Goal: Task Accomplishment & Management: Complete application form

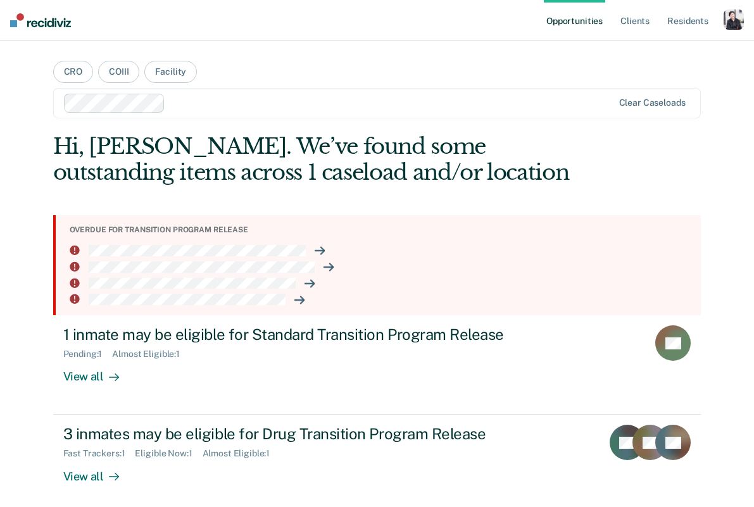
click at [732, 20] on div "button" at bounding box center [734, 20] width 20 height 20
click at [681, 46] on link "Profile" at bounding box center [683, 51] width 102 height 11
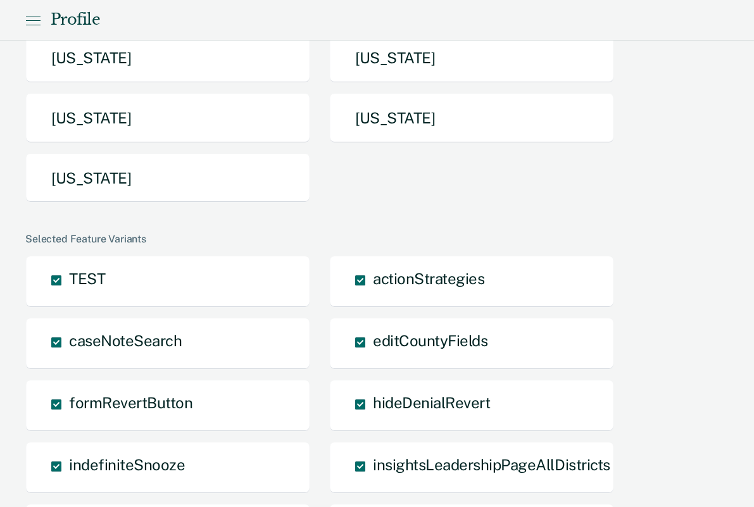
scroll to position [238, 0]
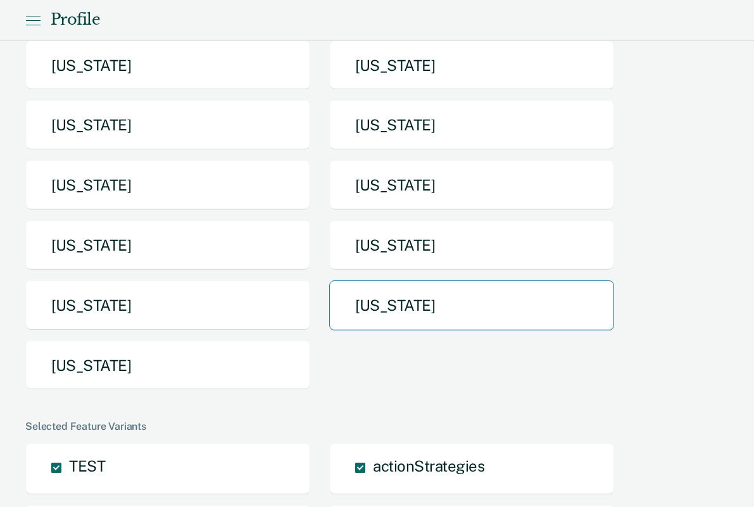
click at [372, 316] on button "[US_STATE]" at bounding box center [471, 306] width 285 height 50
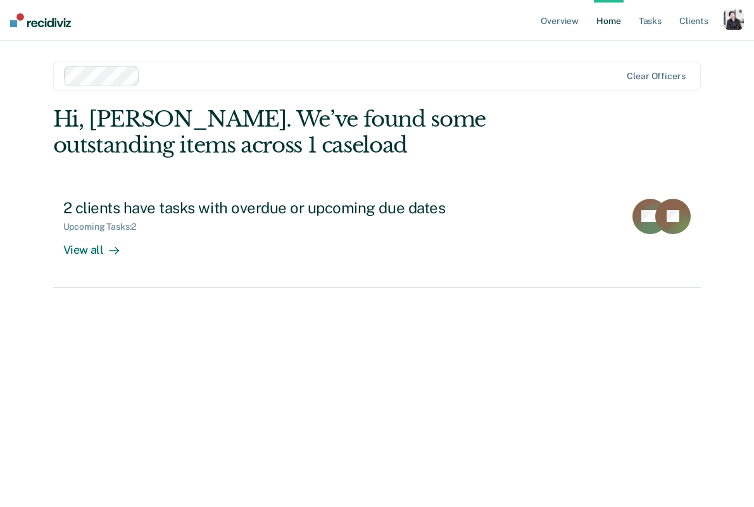
click at [331, 69] on div at bounding box center [383, 75] width 476 height 15
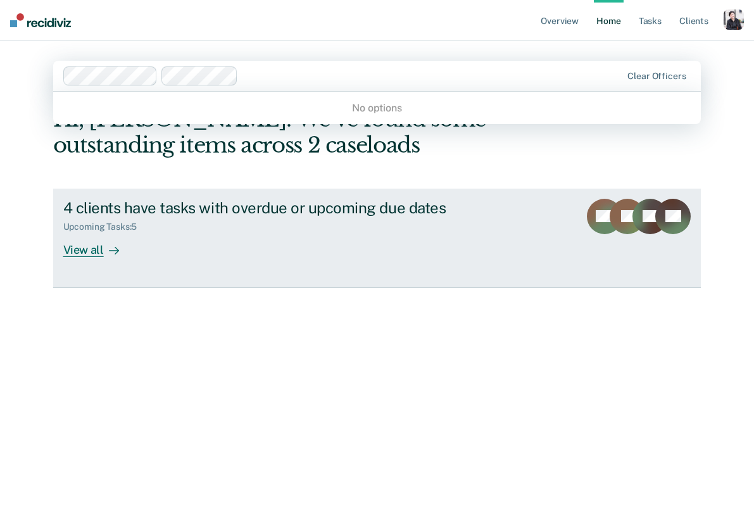
click at [144, 189] on link "4 clients have tasks with overdue or upcoming due dates Upcoming Tasks : 5 View…" at bounding box center [377, 238] width 649 height 99
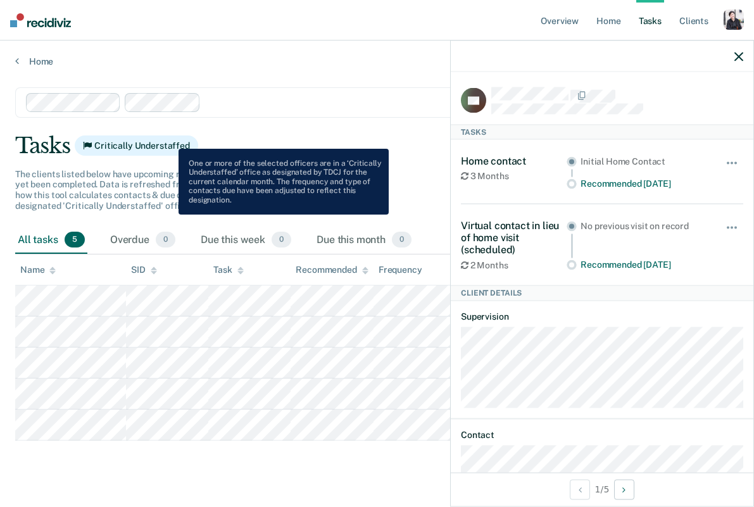
click at [169, 139] on span "Critically Understaffed" at bounding box center [137, 146] width 124 height 20
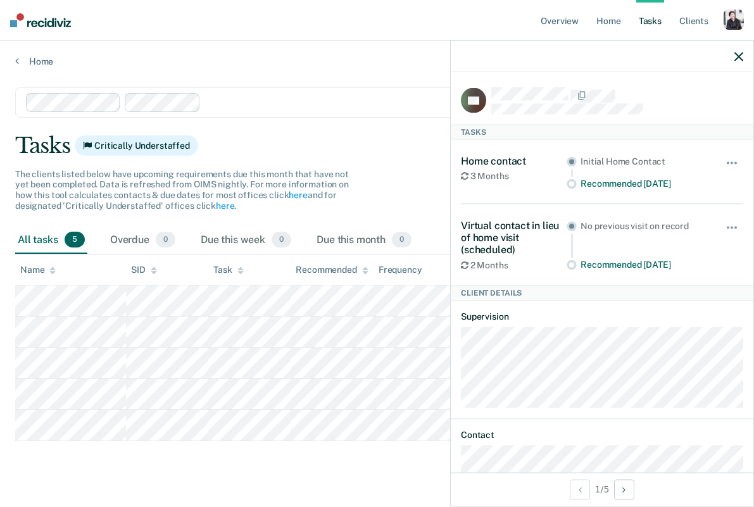
click at [730, 56] on div at bounding box center [602, 57] width 303 height 32
click at [735, 60] on icon "button" at bounding box center [739, 56] width 9 height 9
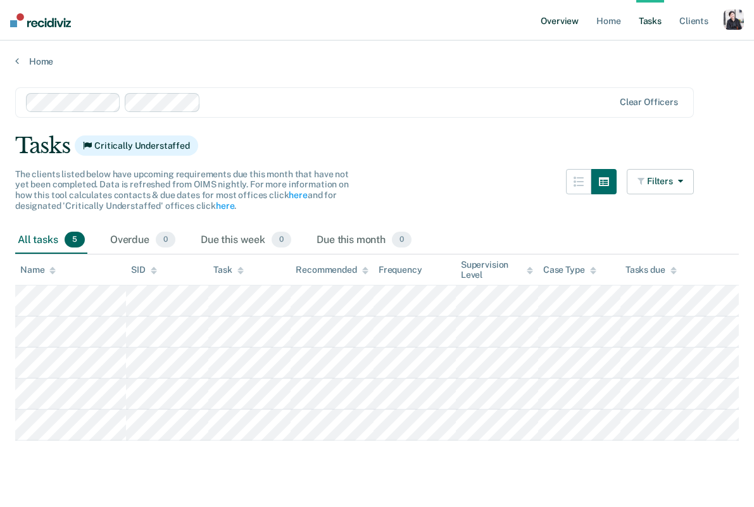
click at [576, 27] on link "Overview" at bounding box center [559, 20] width 43 height 41
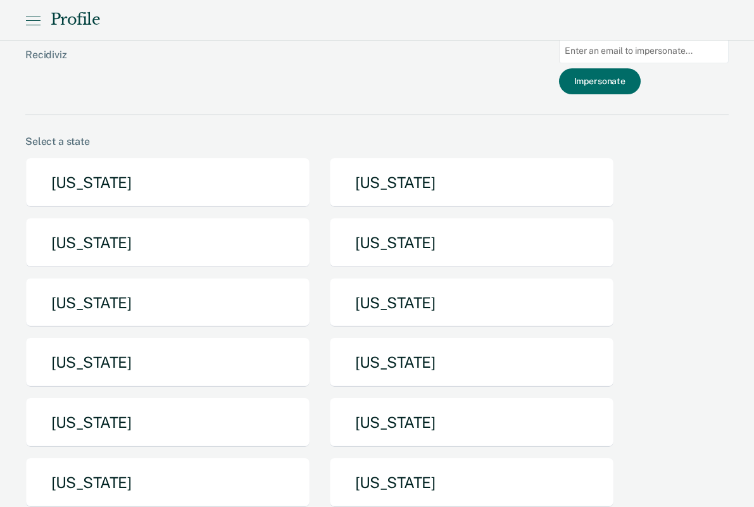
scroll to position [238, 0]
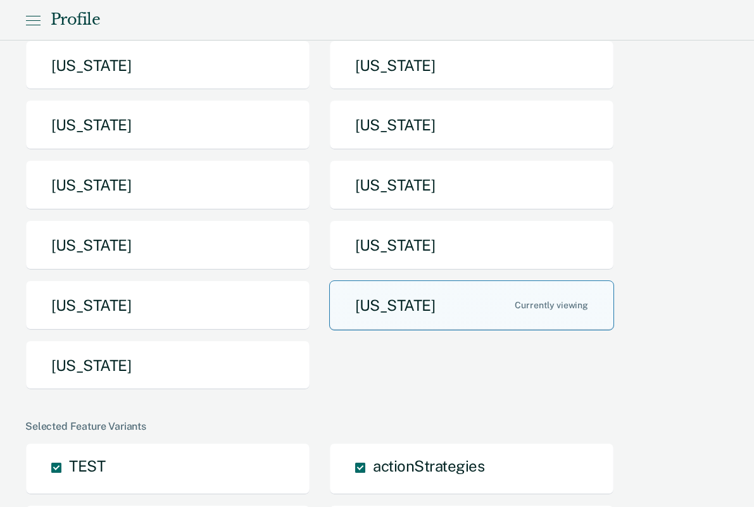
click at [377, 309] on button "[US_STATE]" at bounding box center [471, 306] width 285 height 50
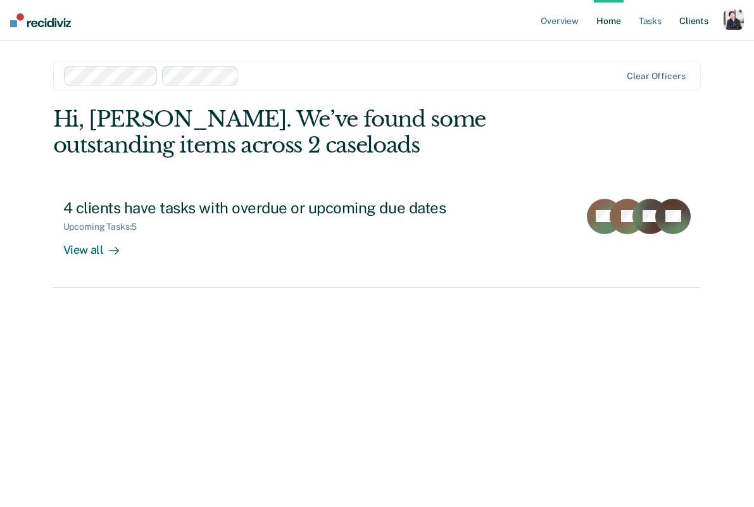
click at [685, 21] on link "Client s" at bounding box center [694, 20] width 34 height 41
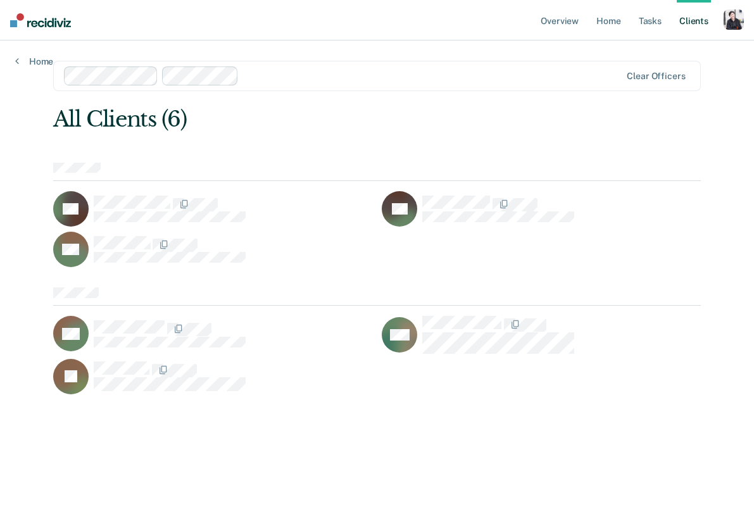
click at [251, 210] on div at bounding box center [233, 209] width 279 height 27
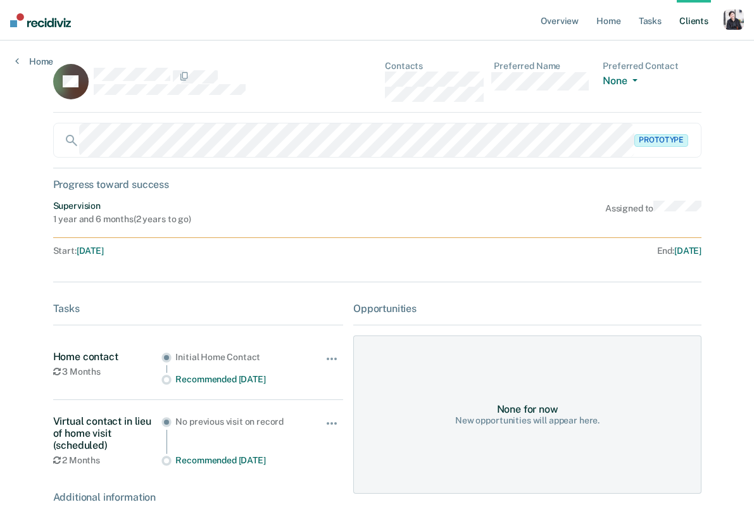
scroll to position [39, 0]
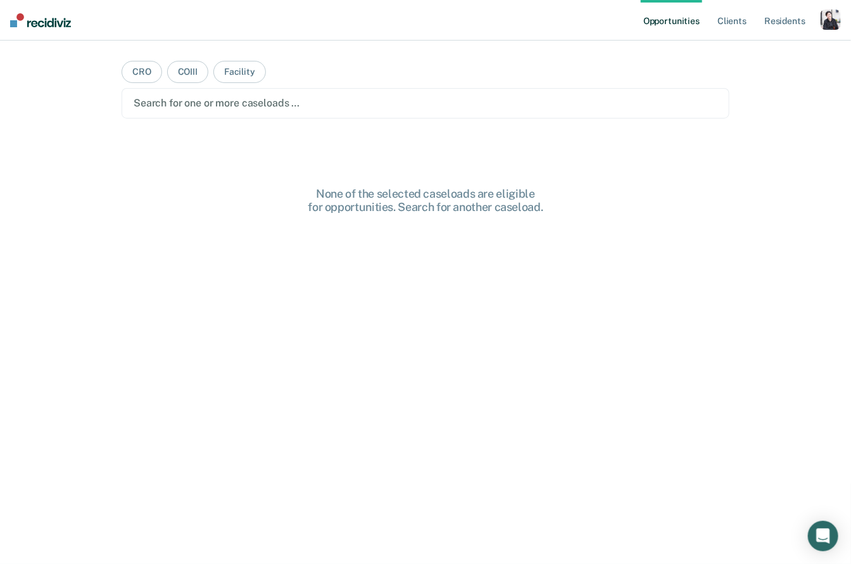
click at [822, 15] on div "button" at bounding box center [831, 20] width 20 height 20
click at [754, 54] on link "Profile" at bounding box center [780, 51] width 102 height 11
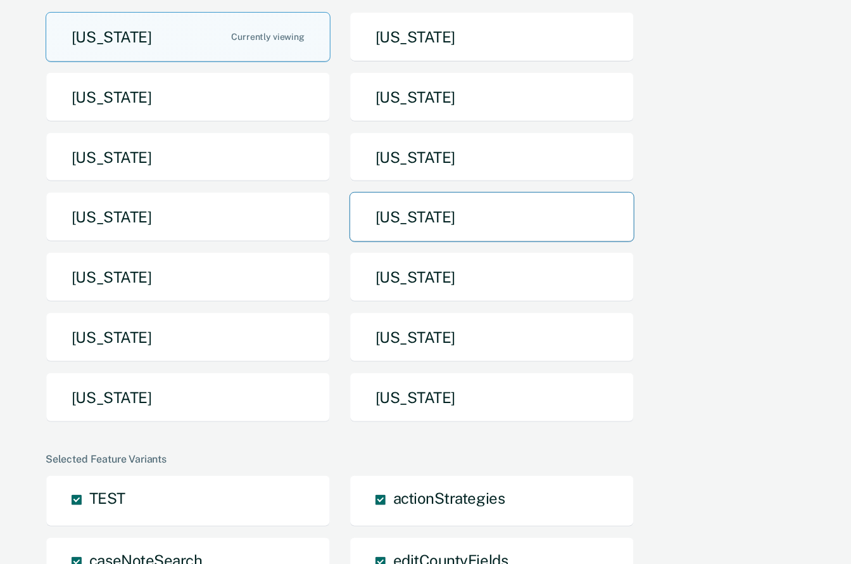
scroll to position [152, 0]
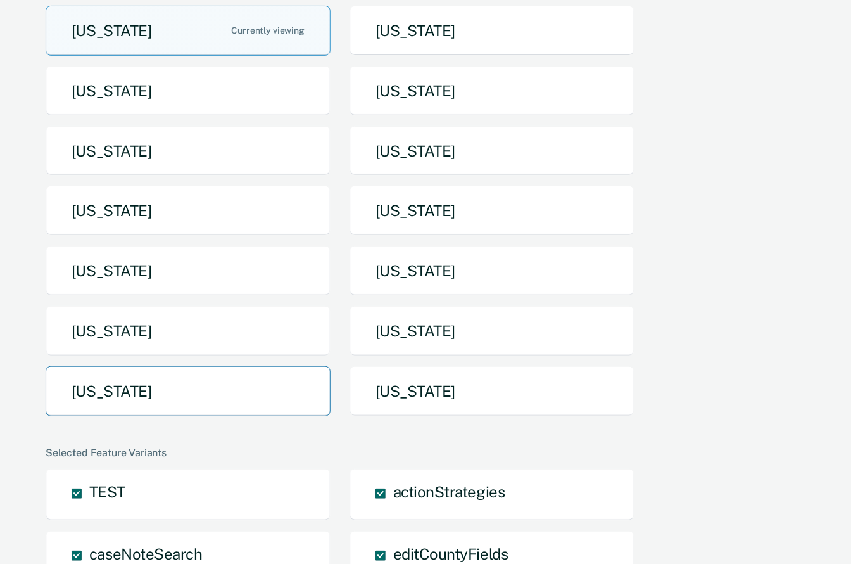
click at [237, 388] on button "[US_STATE]" at bounding box center [188, 391] width 285 height 50
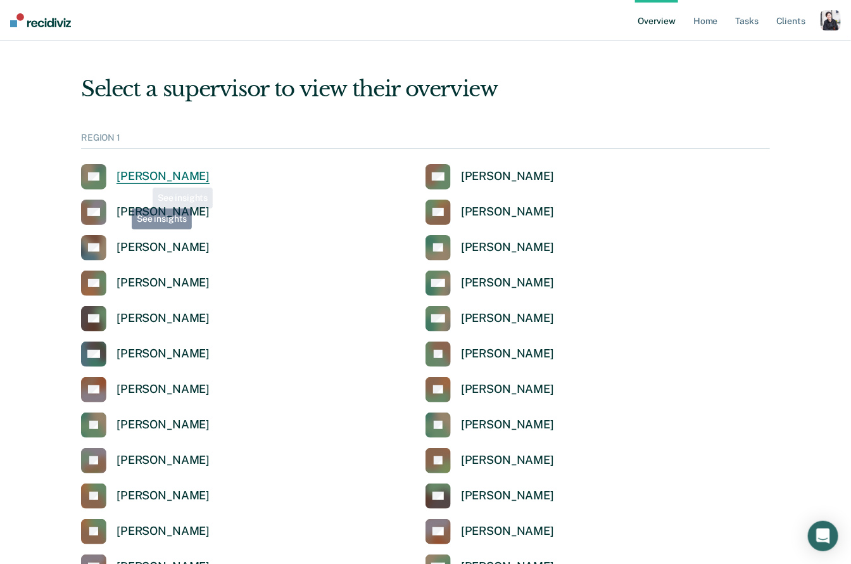
click at [152, 173] on div "[PERSON_NAME]" at bounding box center [163, 176] width 93 height 15
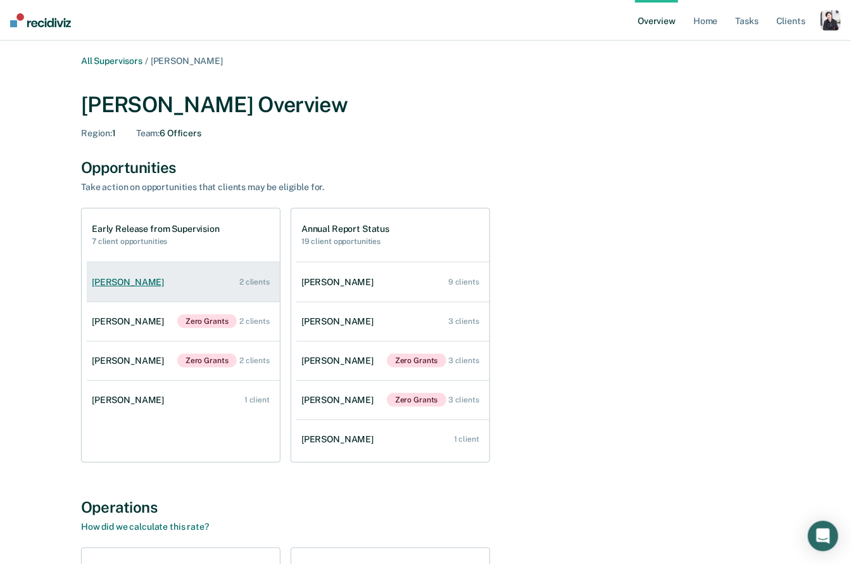
click at [184, 284] on link "[PERSON_NAME] 2 clients" at bounding box center [183, 282] width 193 height 36
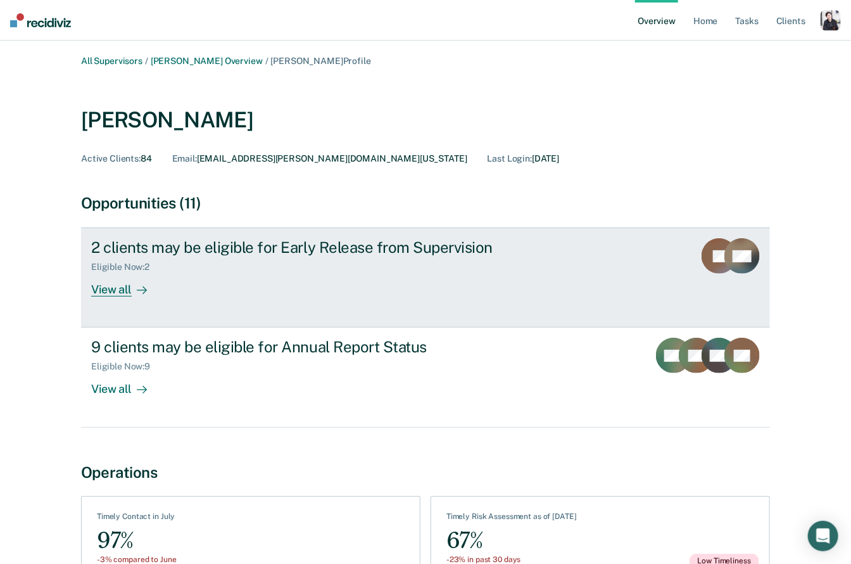
click at [148, 293] on div "View all" at bounding box center [126, 284] width 71 height 25
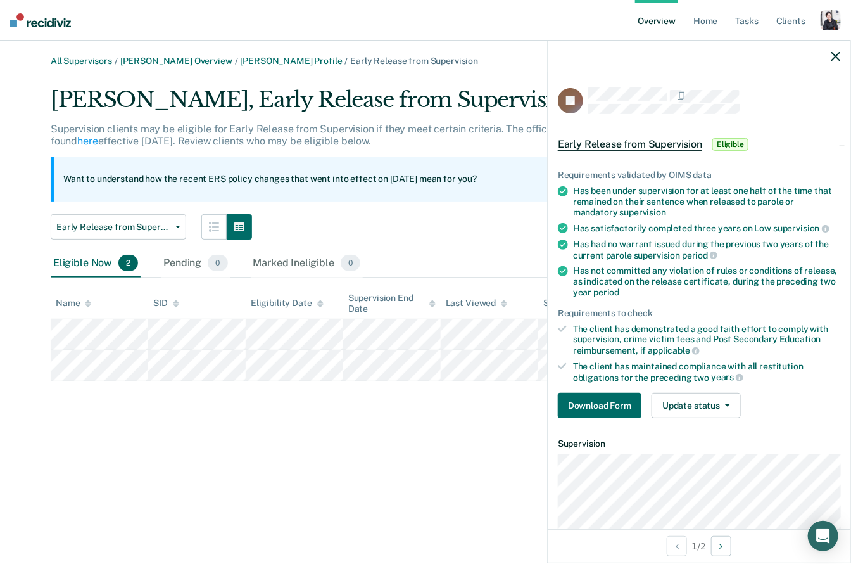
click at [488, 236] on div "Early Release from Supervision Annual Report Status Early Release from Supervis…" at bounding box center [370, 226] width 638 height 25
click at [837, 54] on icon "button" at bounding box center [836, 56] width 9 height 9
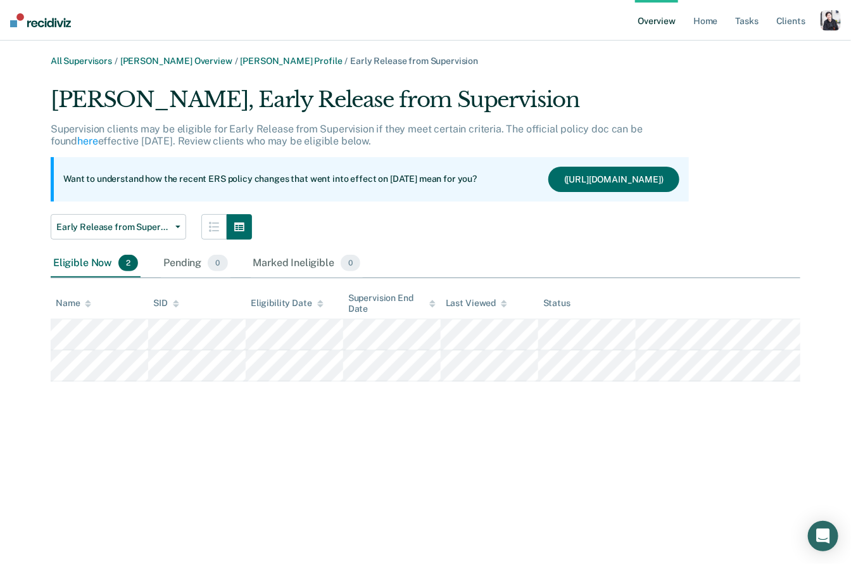
click at [828, 29] on div "button" at bounding box center [831, 20] width 20 height 20
click at [789, 55] on link "Profile" at bounding box center [780, 51] width 102 height 11
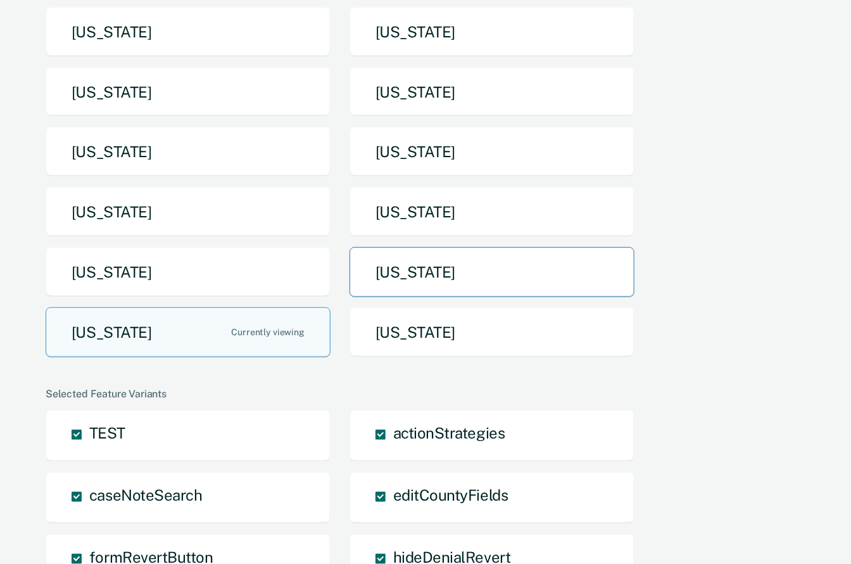
scroll to position [208, 0]
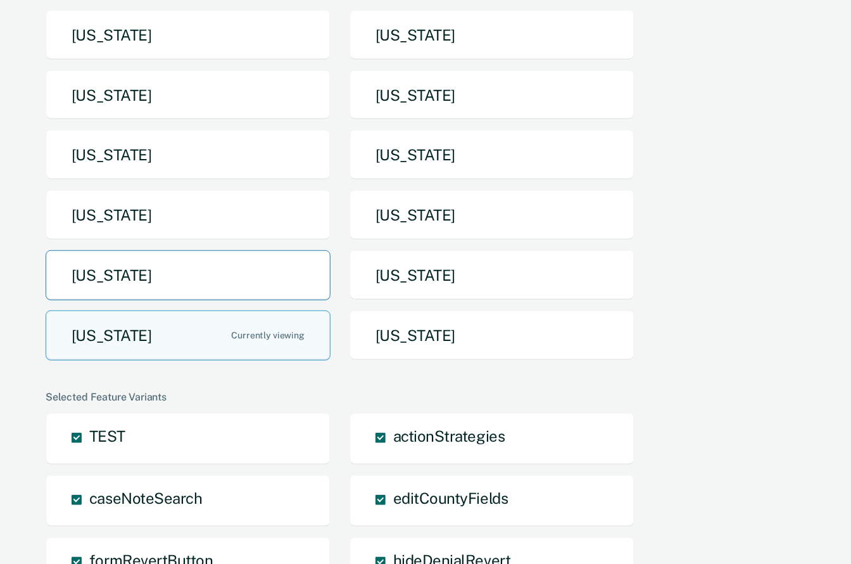
click at [271, 288] on button "[US_STATE]" at bounding box center [188, 275] width 285 height 50
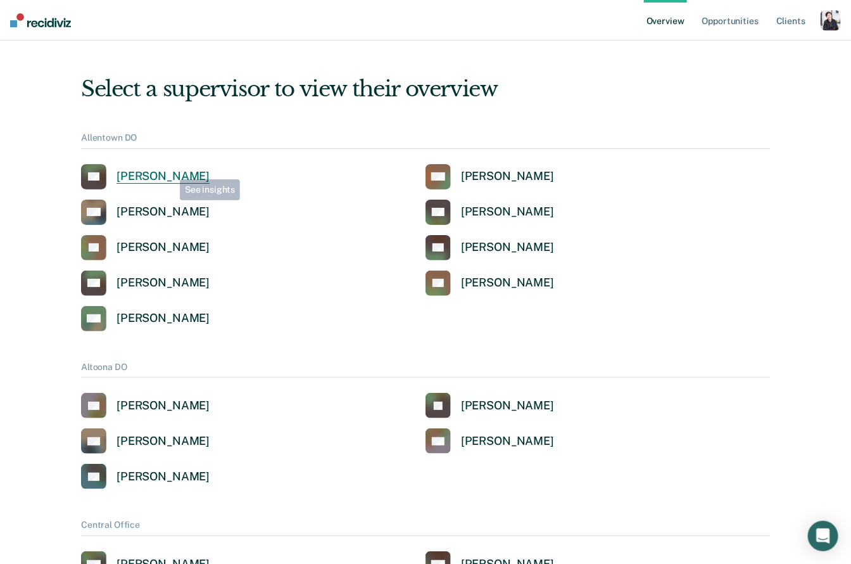
click at [161, 166] on link "BG [PERSON_NAME]" at bounding box center [145, 176] width 129 height 25
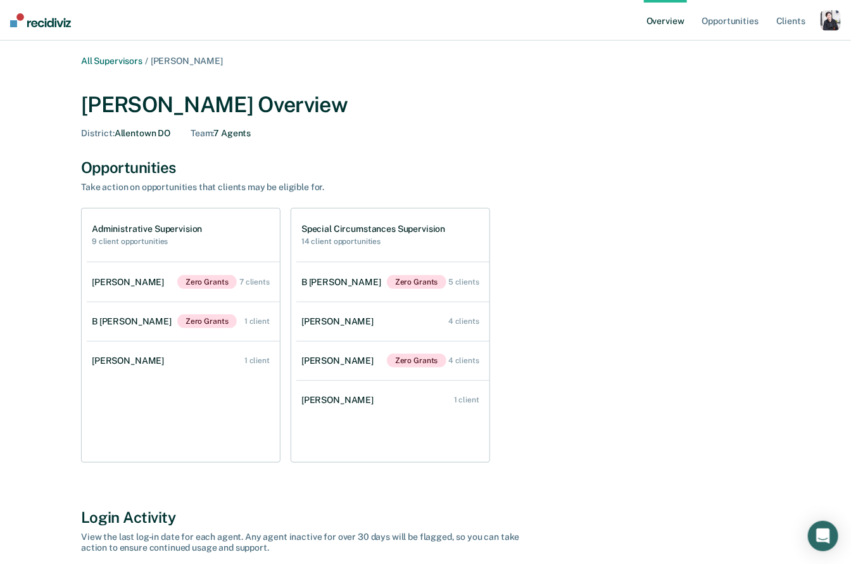
click at [179, 225] on h1 "Administrative Supervision" at bounding box center [147, 229] width 110 height 11
click at [137, 244] on h2 "9 client opportunities" at bounding box center [147, 241] width 110 height 9
click at [150, 294] on link "[PERSON_NAME] Grants 7 clients" at bounding box center [183, 281] width 193 height 39
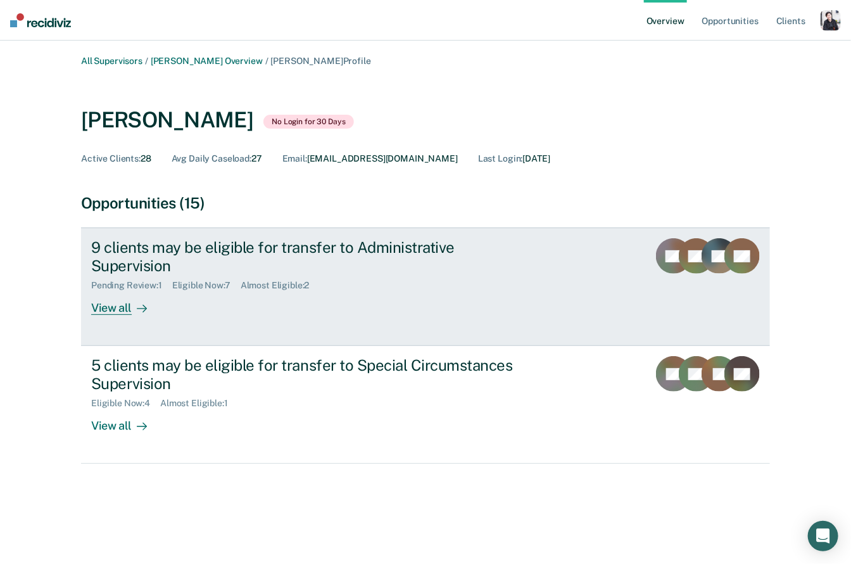
click at [126, 291] on div "View all" at bounding box center [126, 303] width 71 height 25
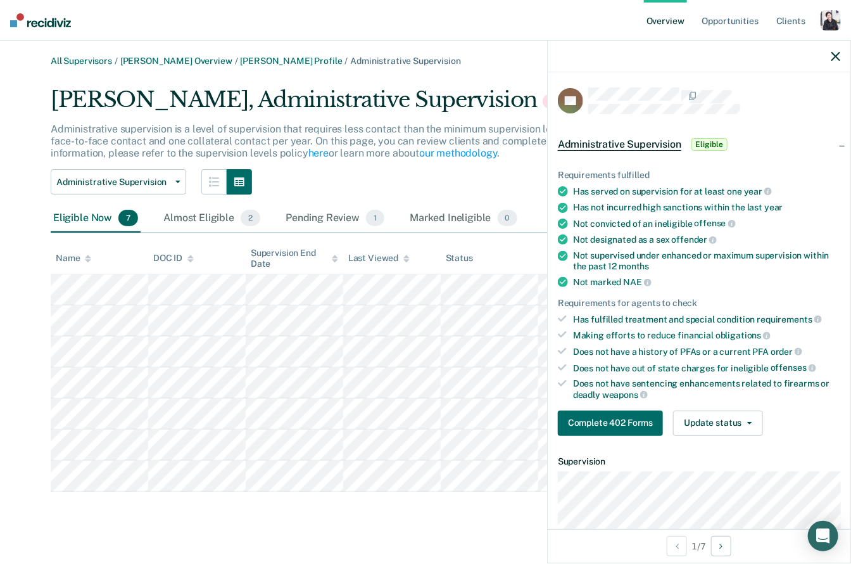
click at [824, 33] on div "Overview Opportunities Client s Profile How it works Log Out" at bounding box center [742, 20] width 197 height 41
click at [835, 20] on div "button" at bounding box center [831, 20] width 20 height 20
click at [752, 54] on link "Profile" at bounding box center [780, 51] width 102 height 11
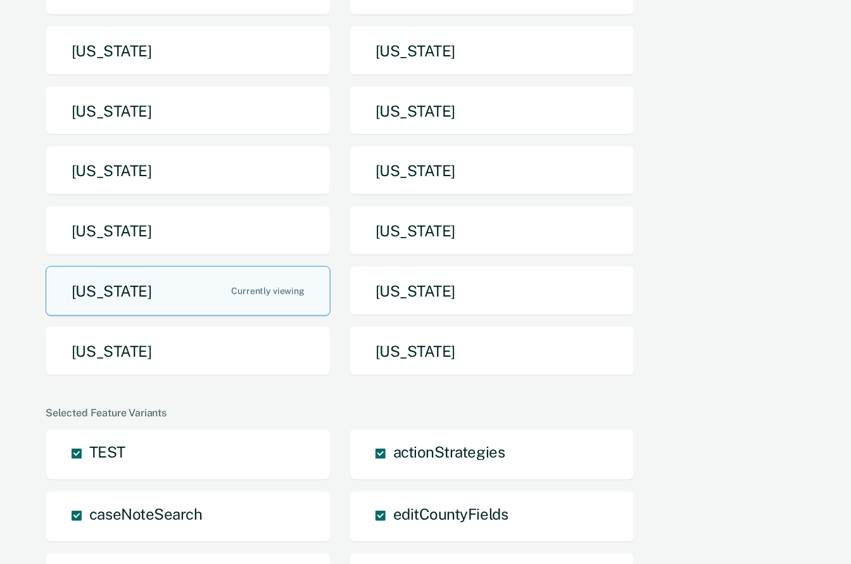
scroll to position [275, 0]
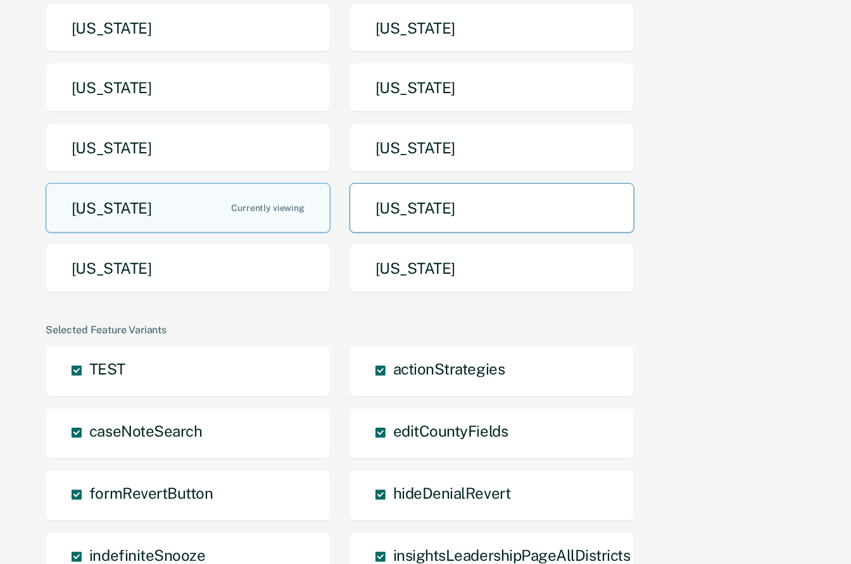
click at [424, 225] on button "[US_STATE]" at bounding box center [492, 208] width 285 height 50
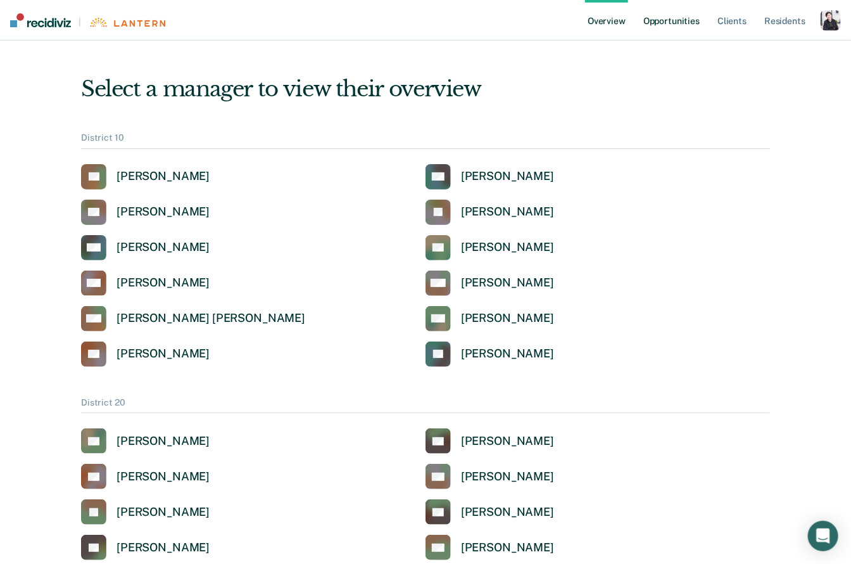
click at [682, 20] on link "Opportunities" at bounding box center [671, 20] width 61 height 41
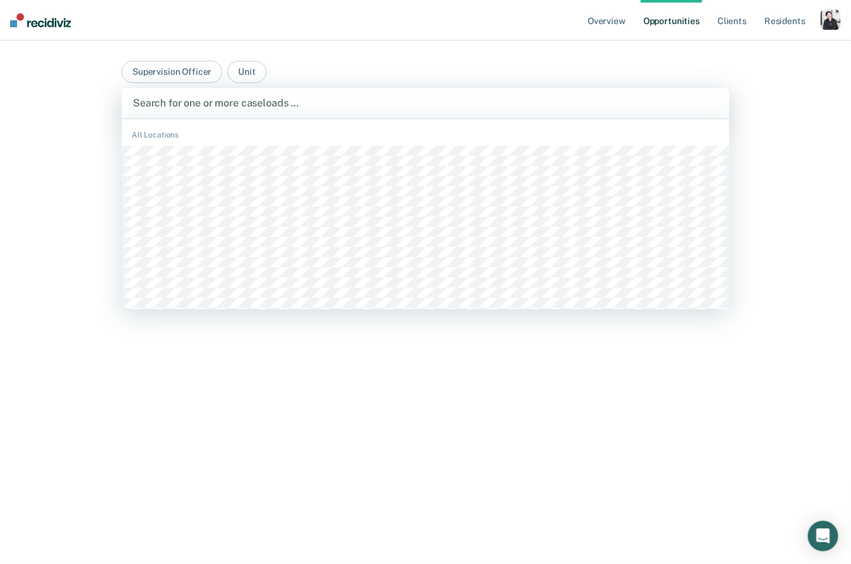
click at [250, 111] on div "Search for one or more caseloads …" at bounding box center [426, 103] width 608 height 30
click at [176, 70] on button "Supervision Officer" at bounding box center [172, 72] width 101 height 22
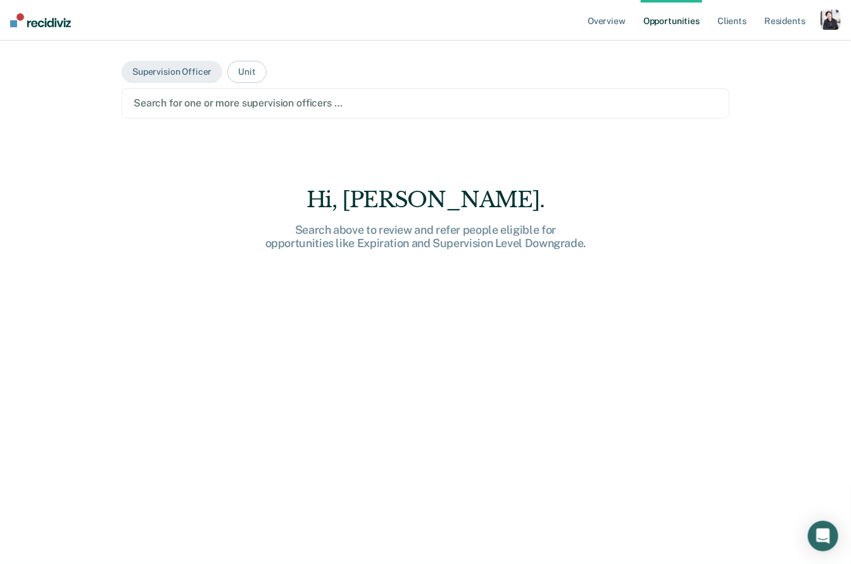
click at [177, 99] on div at bounding box center [426, 103] width 584 height 15
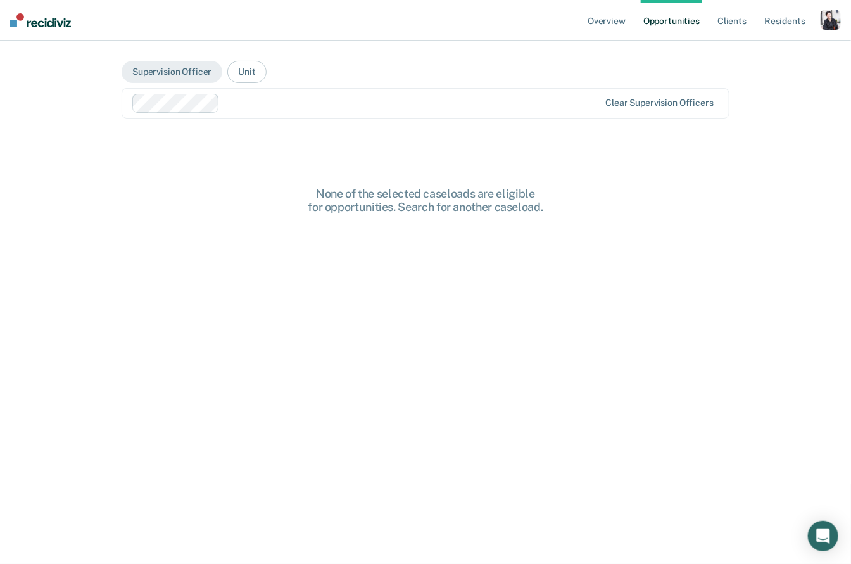
click at [240, 104] on div at bounding box center [412, 103] width 374 height 15
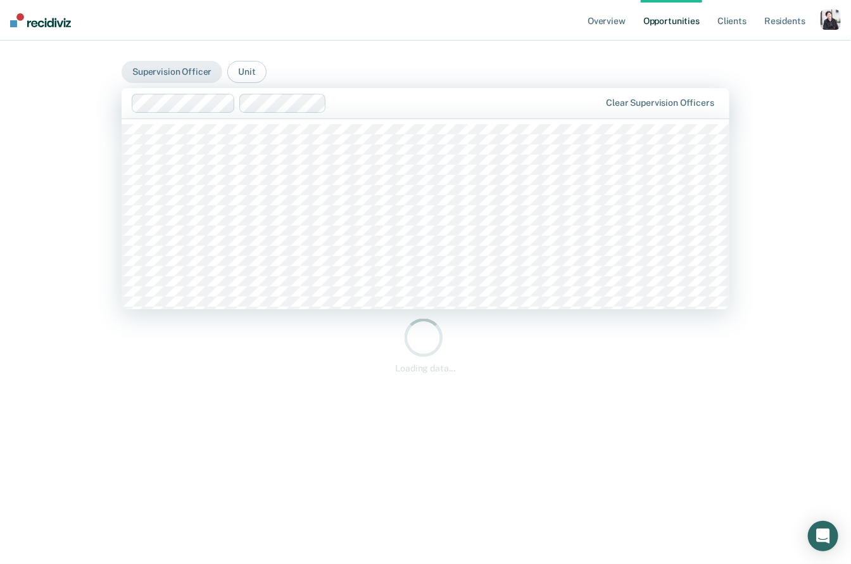
click at [356, 98] on div at bounding box center [466, 103] width 268 height 15
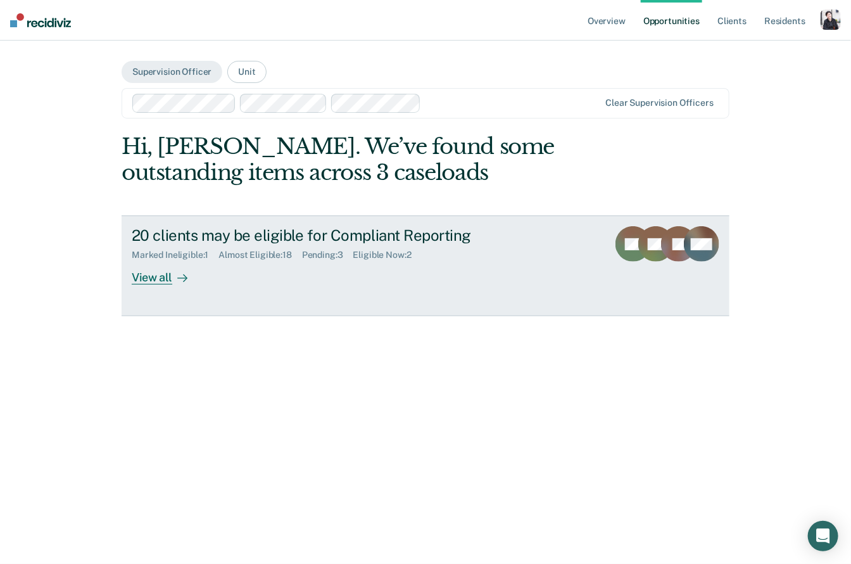
click at [154, 281] on div "View all" at bounding box center [167, 272] width 71 height 25
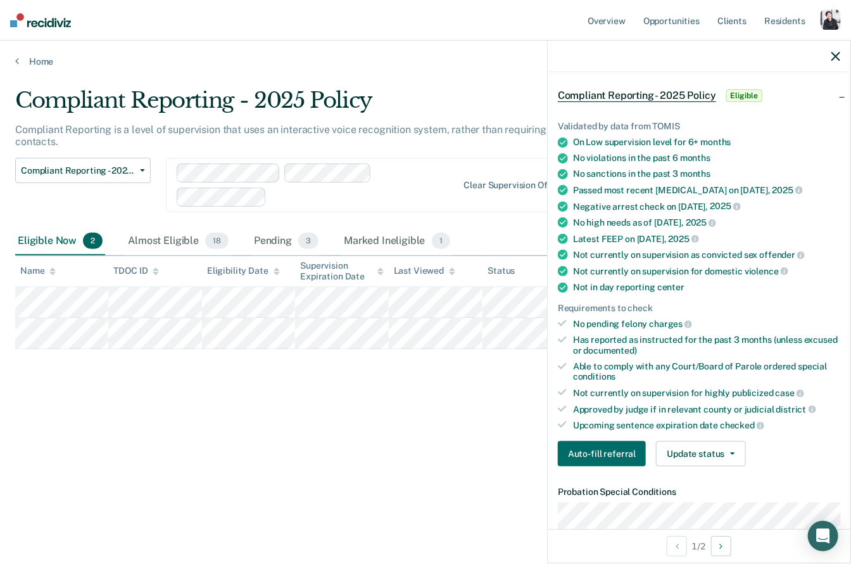
scroll to position [51, 0]
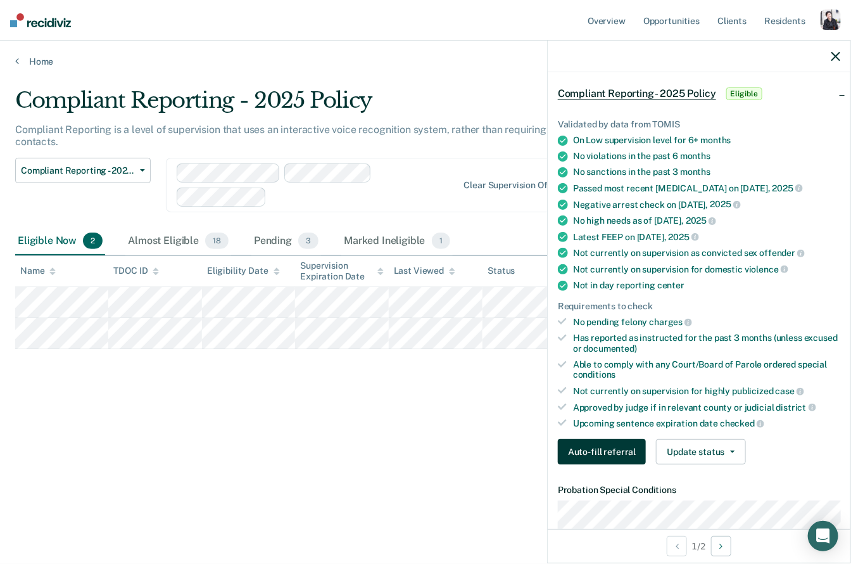
click at [613, 447] on button "Auto-fill referral" at bounding box center [602, 451] width 88 height 25
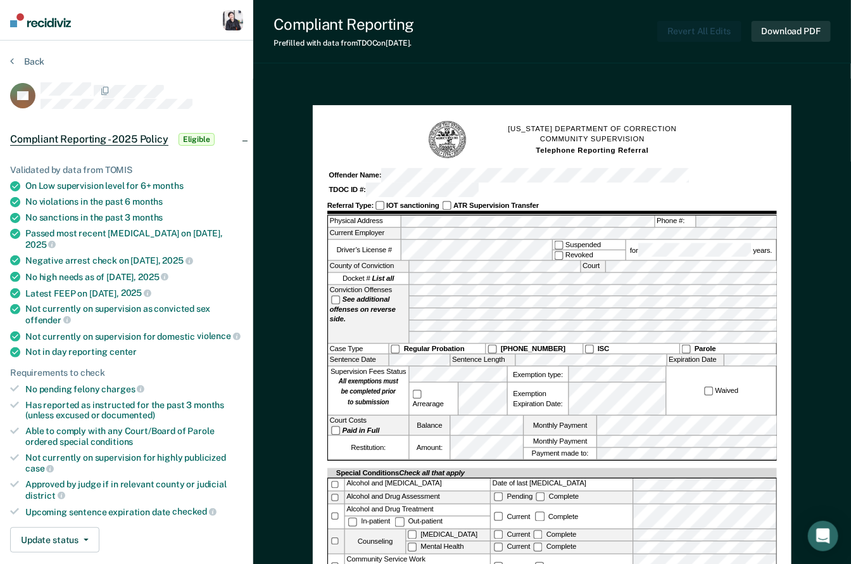
click at [38, 29] on nav "Profile How it works Go to Pathways Log Out" at bounding box center [126, 20] width 253 height 41
click at [34, 22] on img at bounding box center [40, 20] width 61 height 14
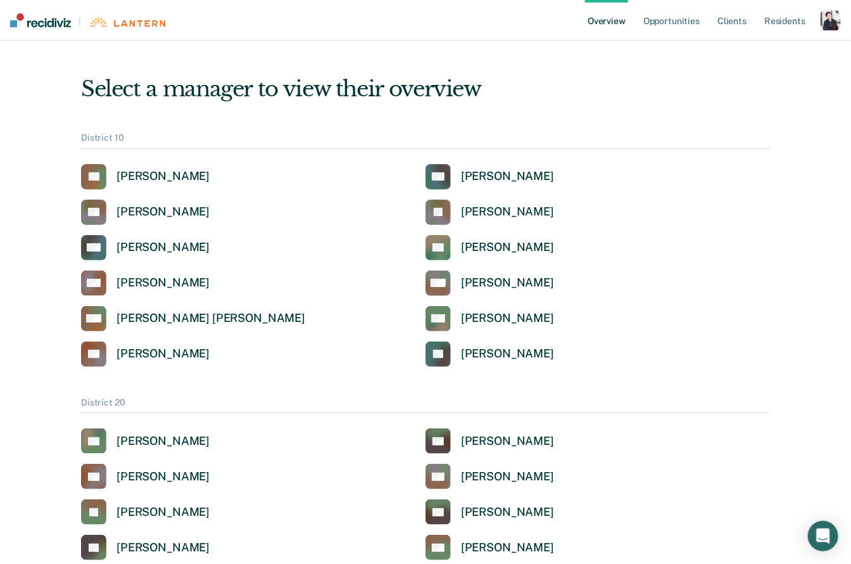
click at [825, 22] on div "button" at bounding box center [831, 20] width 20 height 20
click at [742, 53] on link "Profile" at bounding box center [780, 51] width 102 height 11
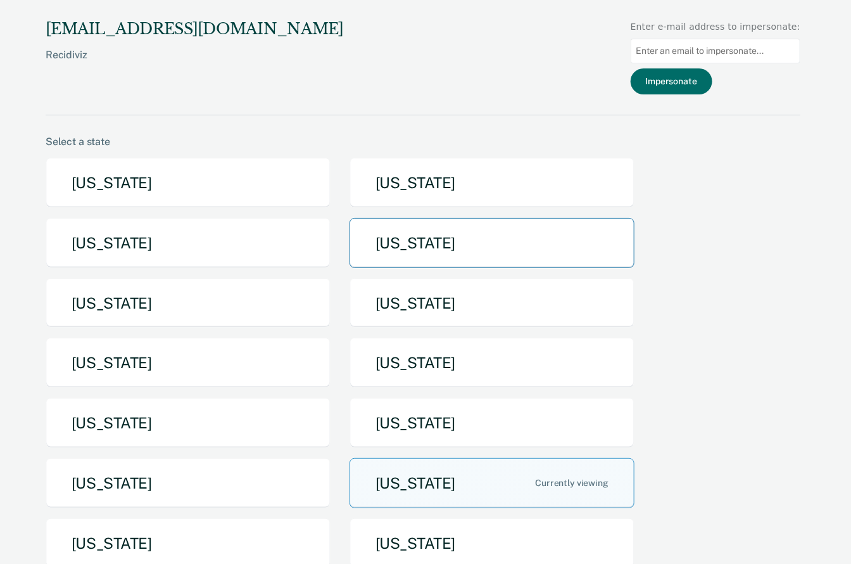
click at [438, 265] on button "[US_STATE]" at bounding box center [492, 243] width 285 height 50
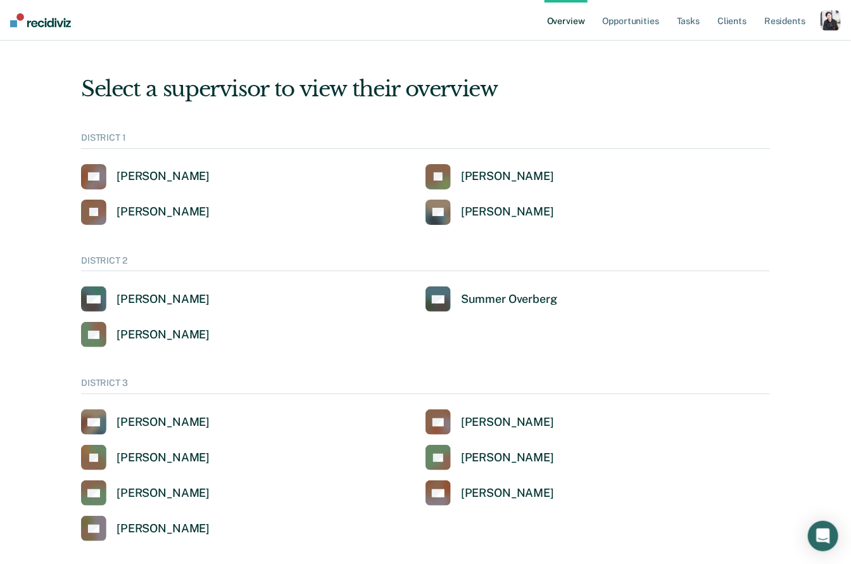
click at [831, 28] on div "button" at bounding box center [831, 20] width 20 height 20
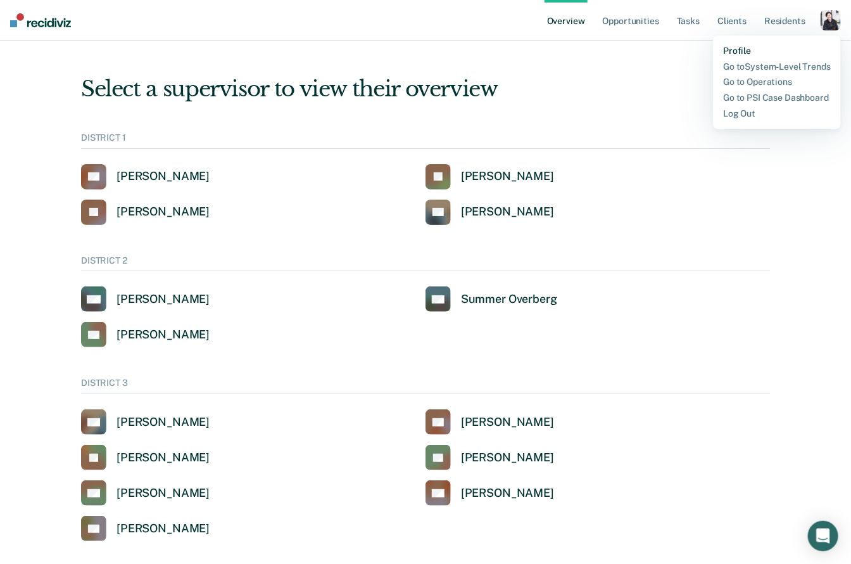
click at [741, 51] on link "Profile" at bounding box center [777, 51] width 108 height 11
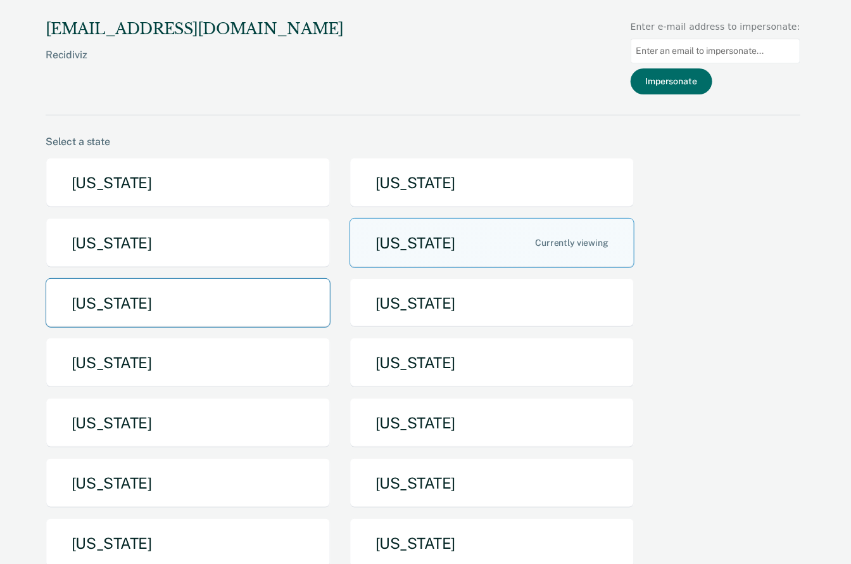
click at [191, 312] on button "[US_STATE]" at bounding box center [188, 303] width 285 height 50
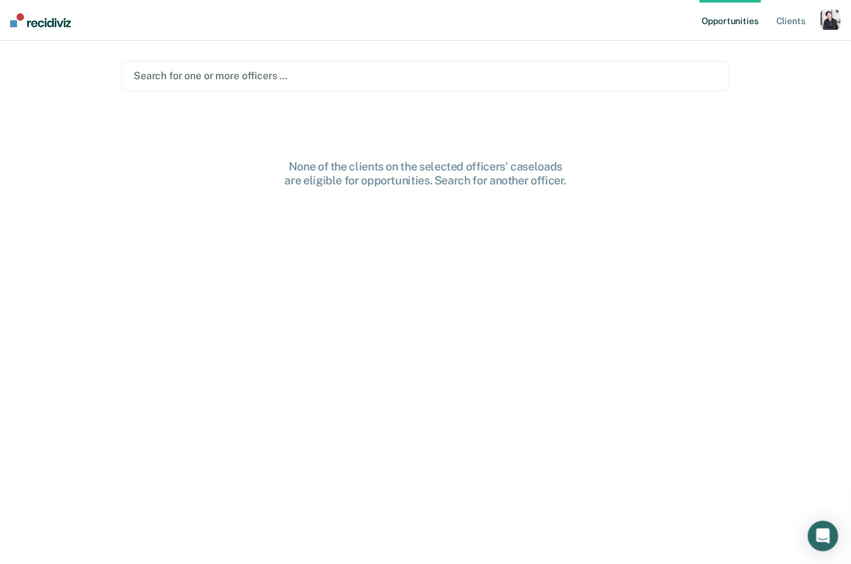
click at [736, 22] on link "Opportunities" at bounding box center [730, 20] width 61 height 41
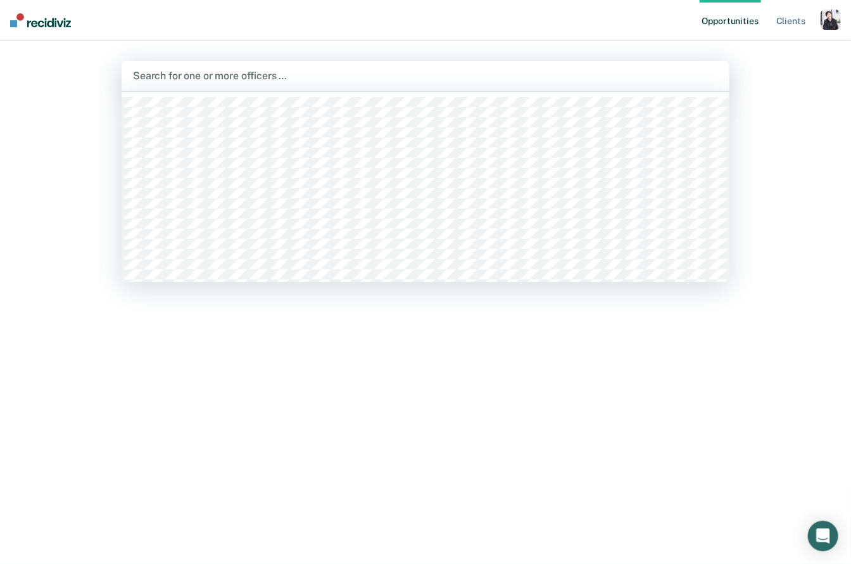
click at [459, 63] on div "Search for one or more officers …" at bounding box center [426, 76] width 608 height 30
click at [454, 71] on div at bounding box center [425, 75] width 585 height 15
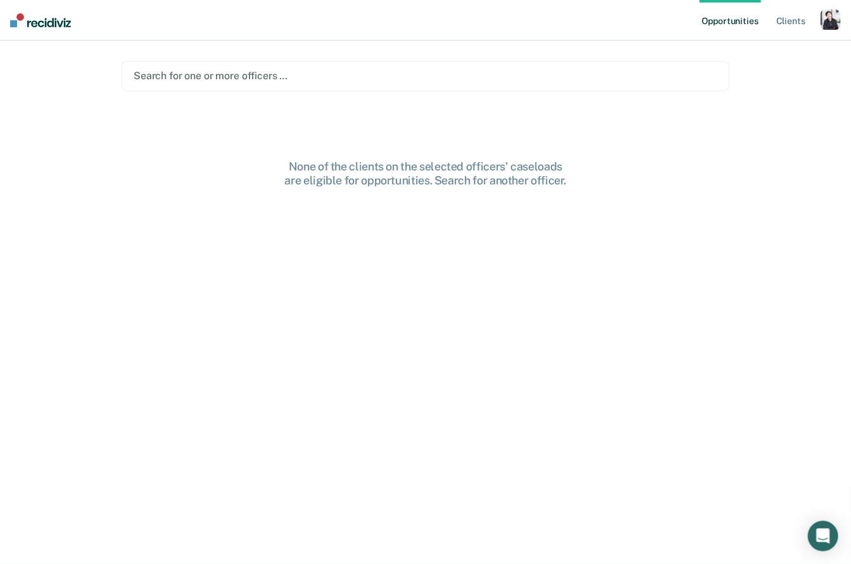
click at [454, 71] on div at bounding box center [426, 75] width 584 height 15
click at [355, 84] on div at bounding box center [391, 76] width 518 height 19
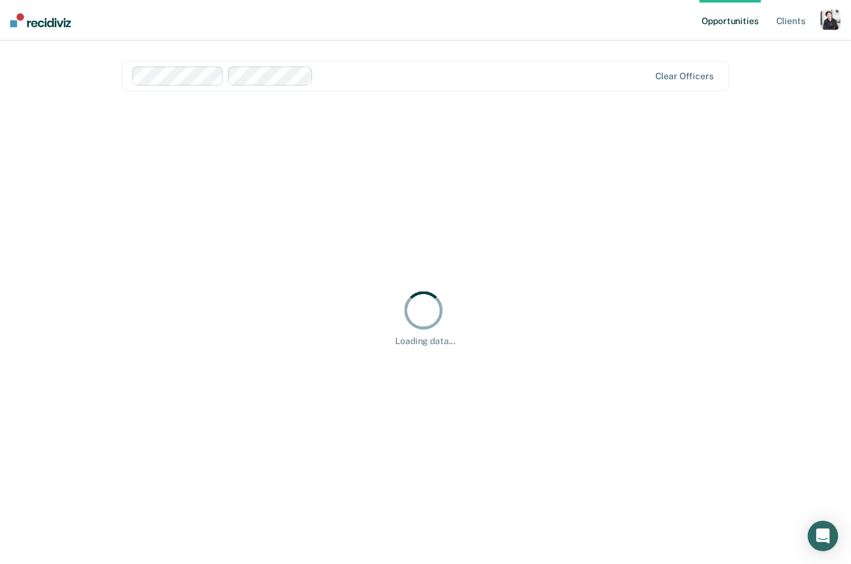
click at [363, 92] on main "option [PERSON_NAME], selected. Clear officers None of the clients on the selec…" at bounding box center [425, 287] width 638 height 493
click at [364, 90] on div "Clear officers" at bounding box center [426, 76] width 608 height 30
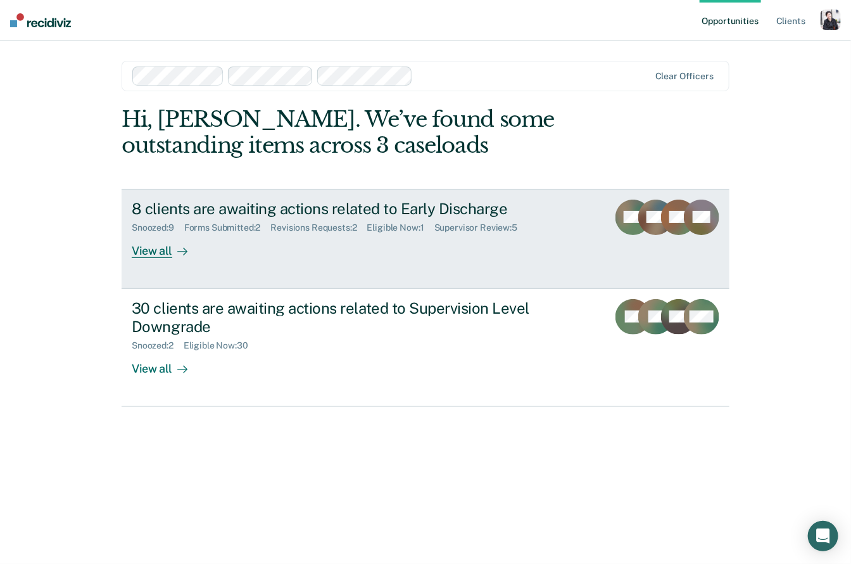
click at [138, 255] on div "View all" at bounding box center [167, 245] width 71 height 25
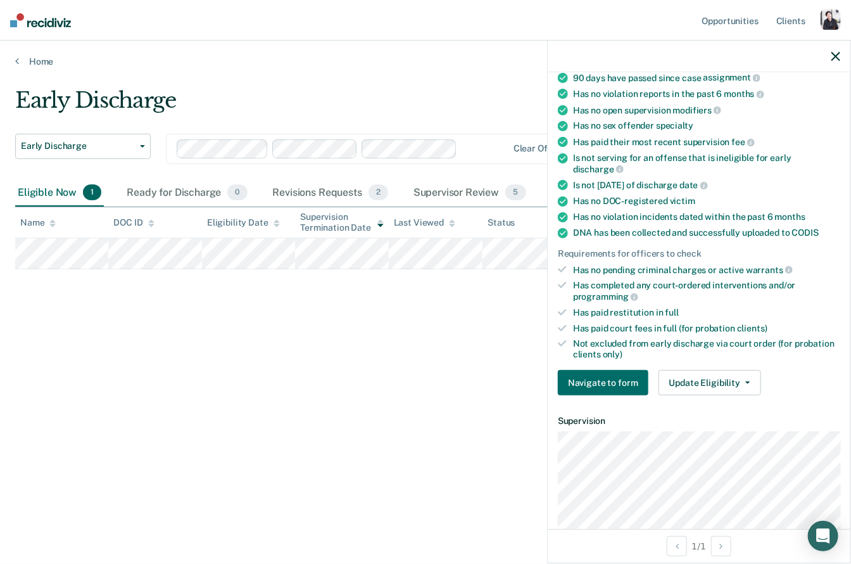
scroll to position [106, 0]
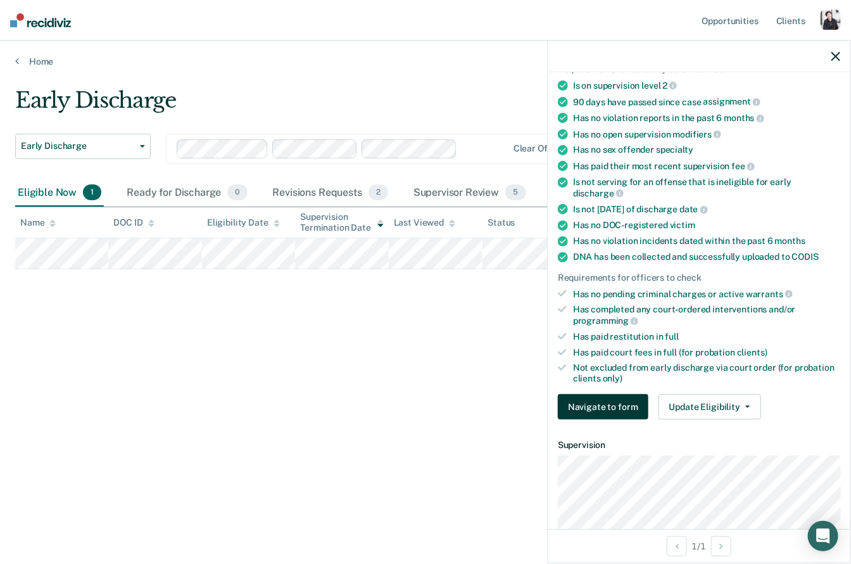
click at [617, 394] on button "Navigate to form" at bounding box center [603, 406] width 91 height 25
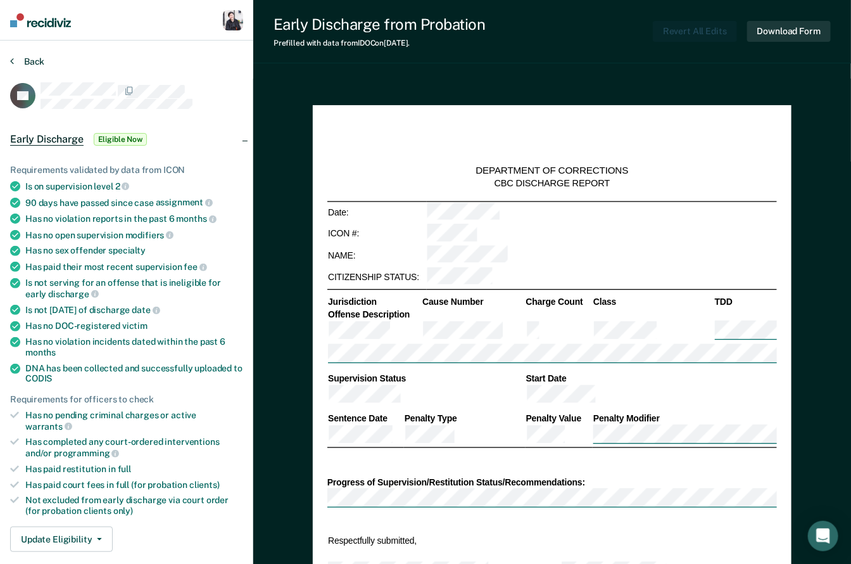
click at [18, 65] on button "Back" at bounding box center [27, 61] width 34 height 11
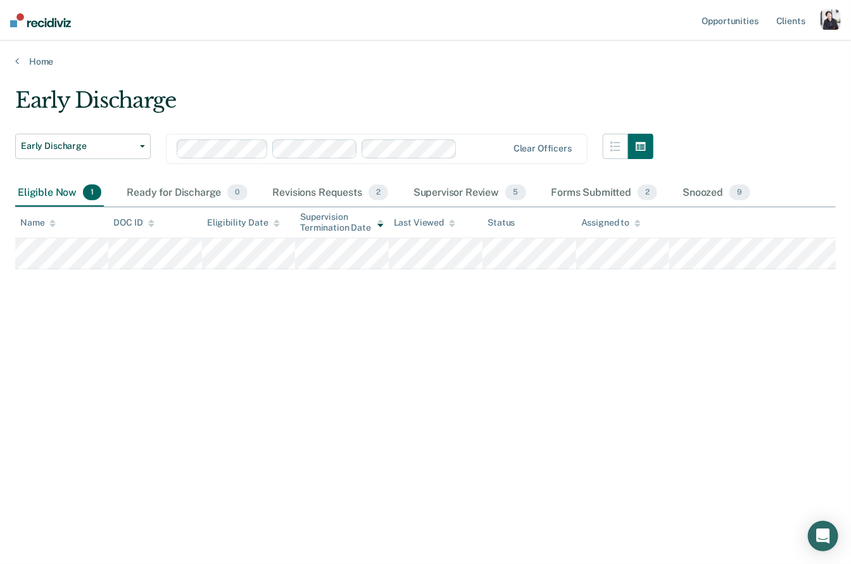
click at [826, 22] on div "button" at bounding box center [831, 20] width 20 height 20
click at [743, 47] on link "Profile" at bounding box center [780, 51] width 102 height 11
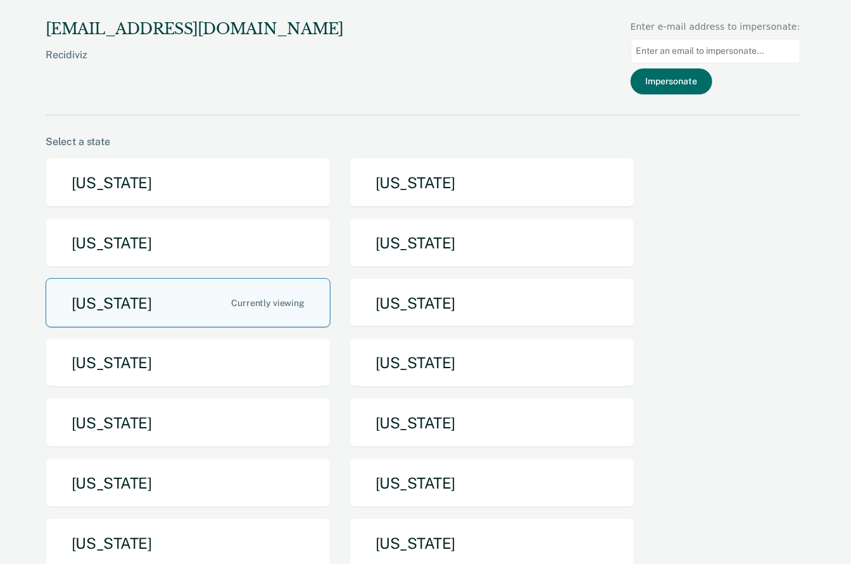
click at [180, 306] on button "[US_STATE]" at bounding box center [188, 303] width 285 height 50
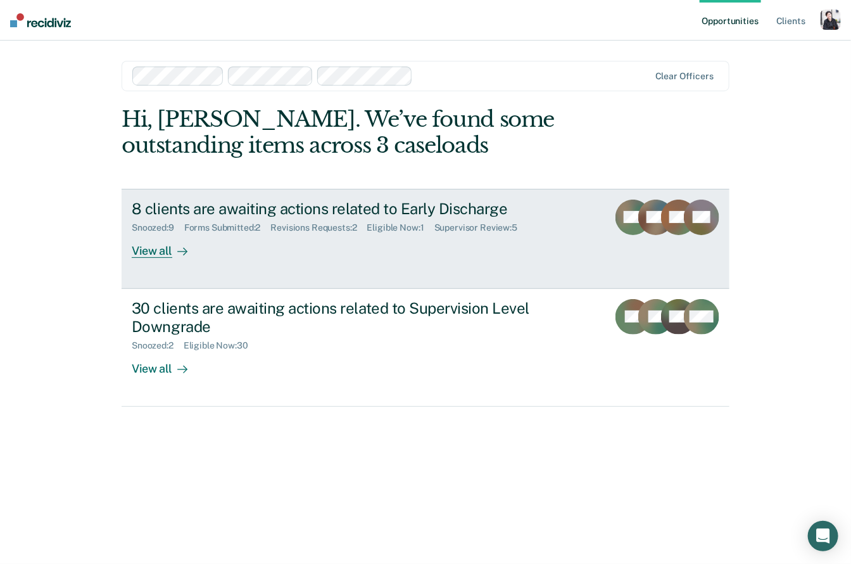
click at [143, 257] on div "View all" at bounding box center [167, 245] width 71 height 25
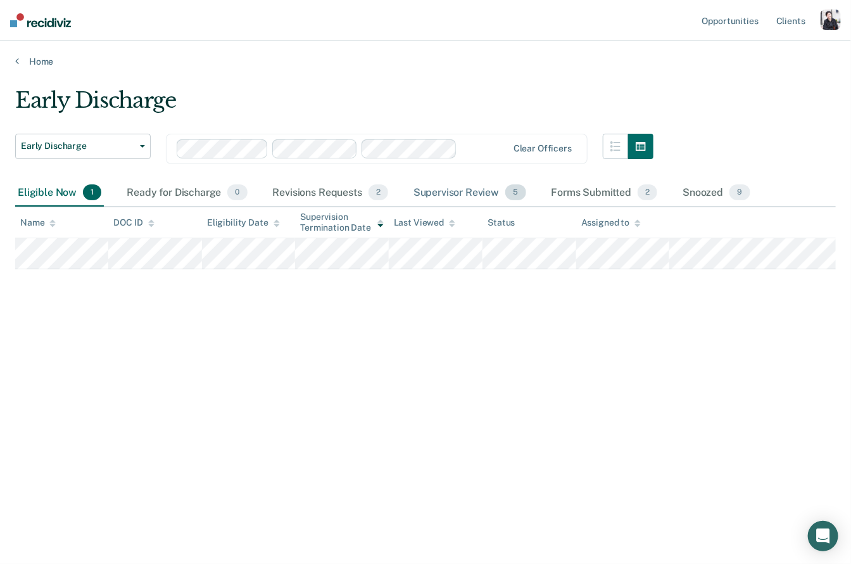
click at [441, 196] on div "Supervisor Review 5" at bounding box center [470, 193] width 118 height 28
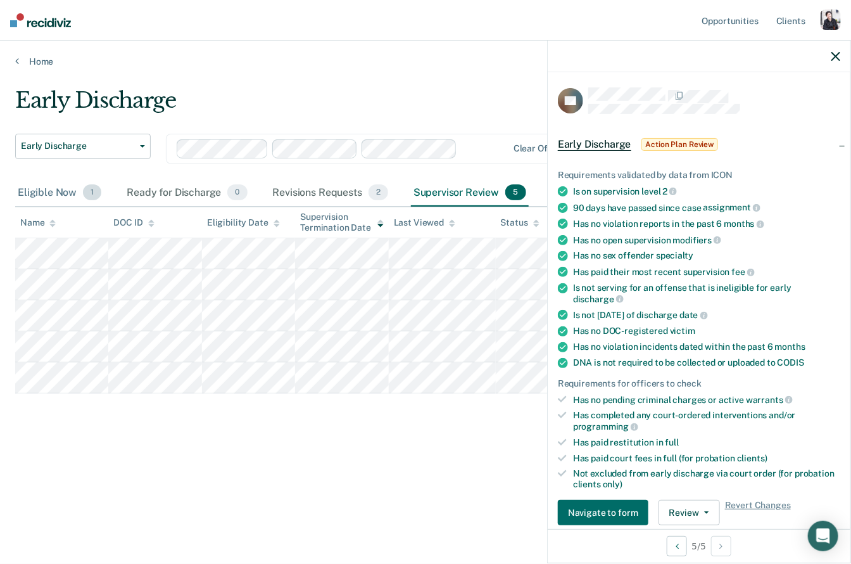
click at [56, 194] on div "Eligible Now 1" at bounding box center [59, 193] width 89 height 28
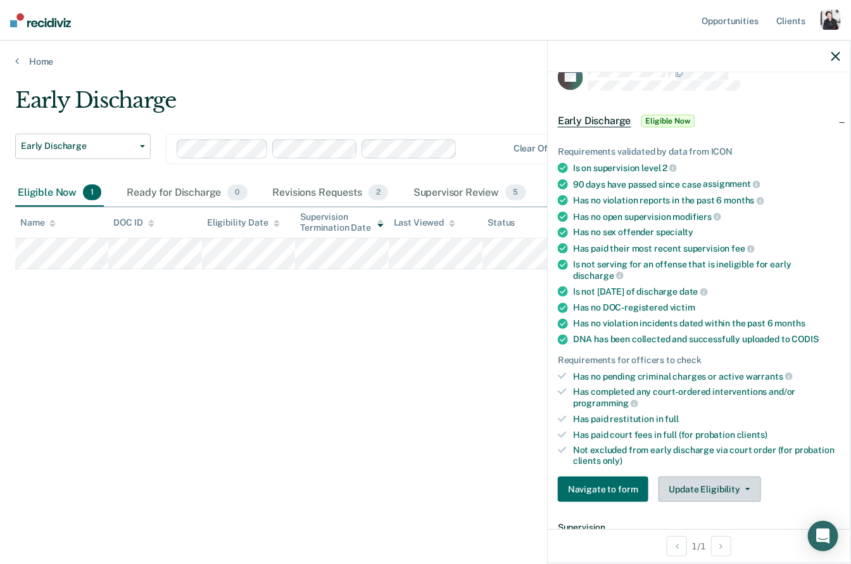
click at [686, 476] on button "Update Eligibility" at bounding box center [710, 488] width 103 height 25
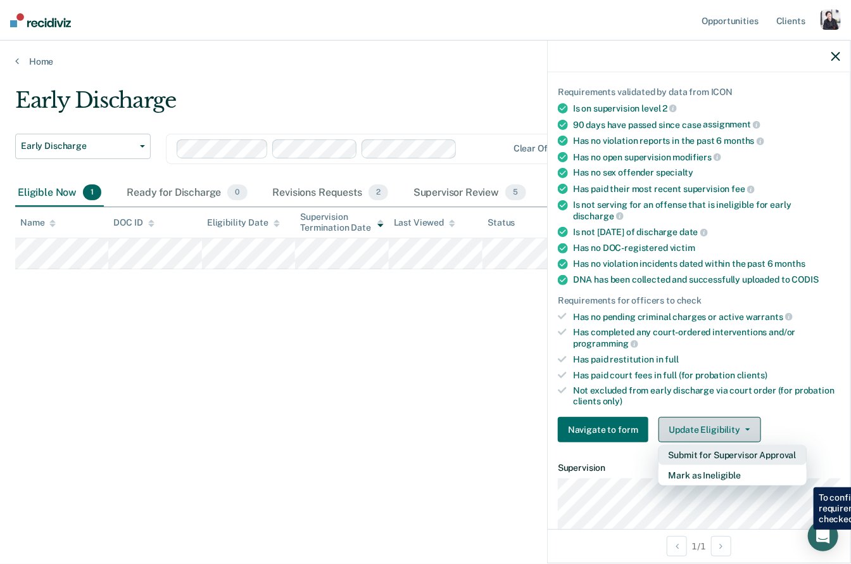
scroll to position [85, 0]
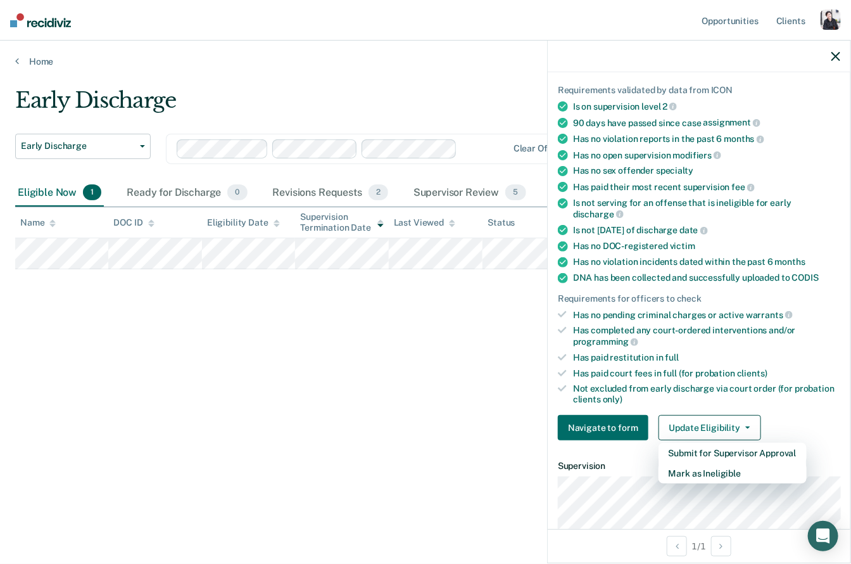
click at [450, 391] on div "Early Discharge Early Discharge Early Discharge Supervision Level Downgrade Cle…" at bounding box center [425, 277] width 821 height 381
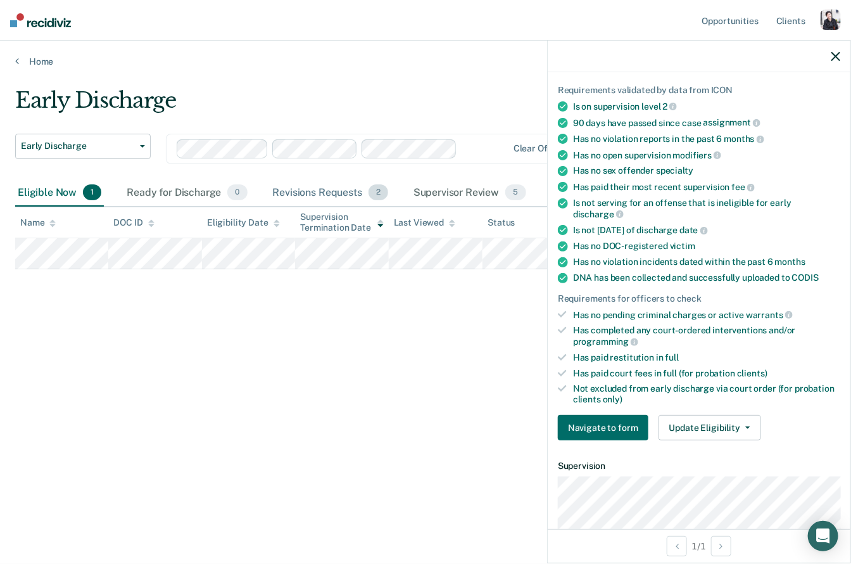
click at [347, 192] on div "Revisions Requests 2" at bounding box center [330, 193] width 120 height 28
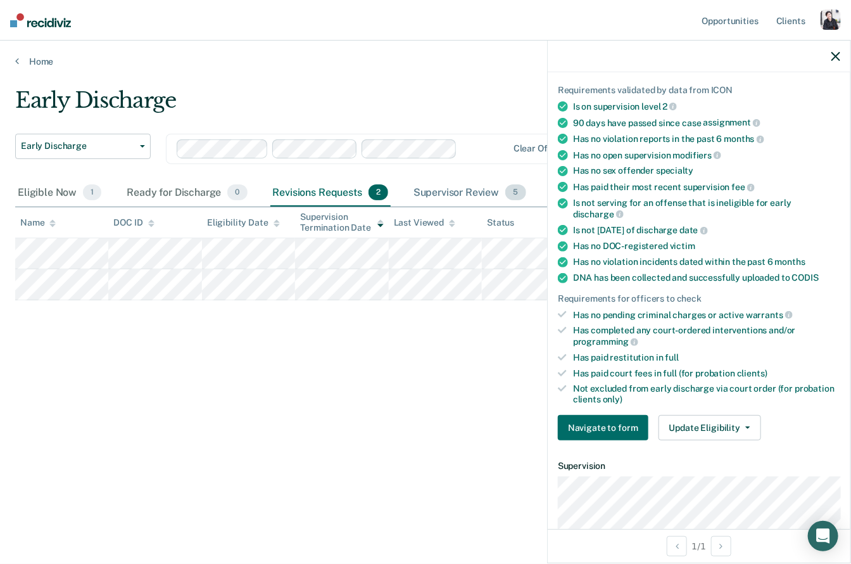
click at [481, 196] on div "Supervisor Review 5" at bounding box center [470, 193] width 118 height 28
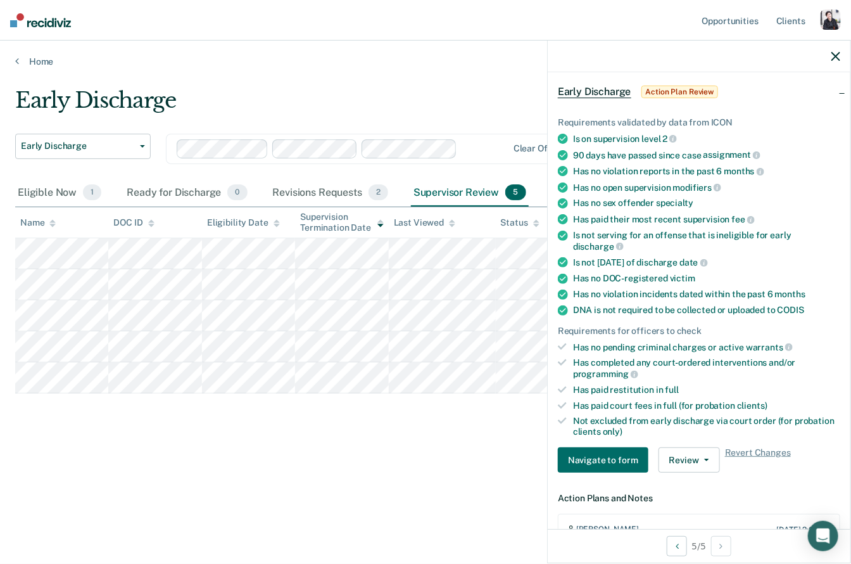
scroll to position [51, 0]
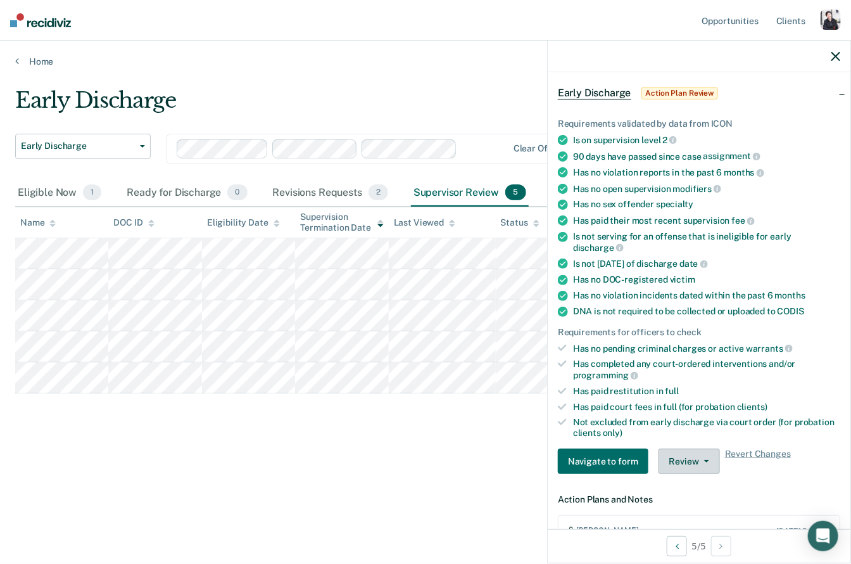
click at [683, 448] on button "Review" at bounding box center [689, 460] width 61 height 25
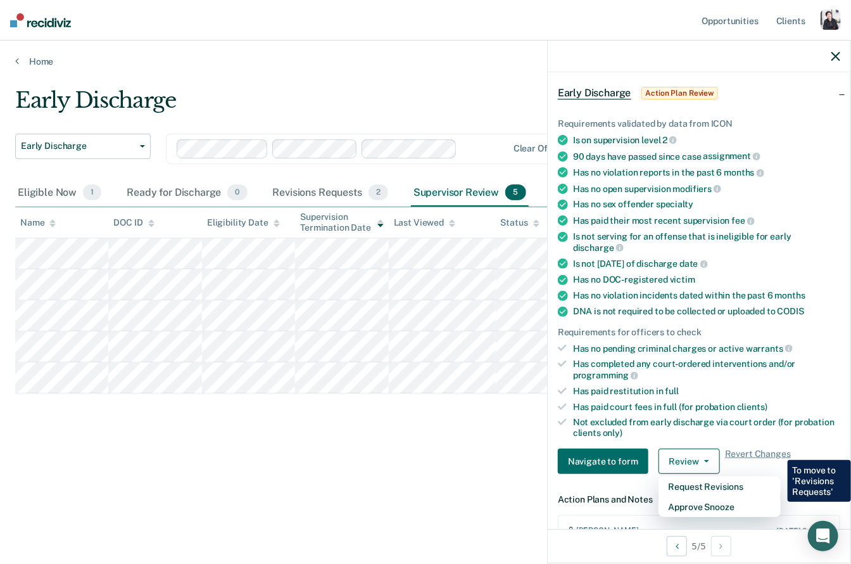
click at [682, 422] on div "Requirements validated by data from ICON Is on supervision level 2 90 days have…" at bounding box center [699, 291] width 303 height 386
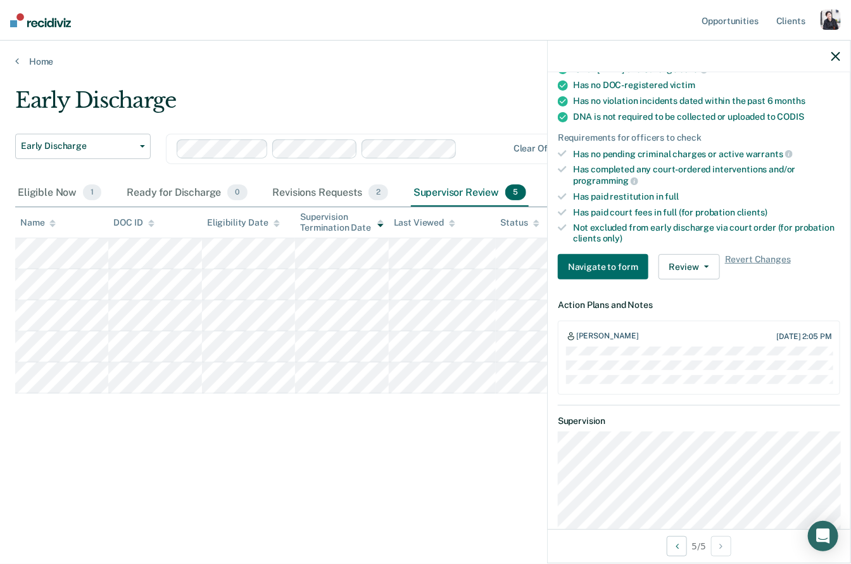
scroll to position [251, 0]
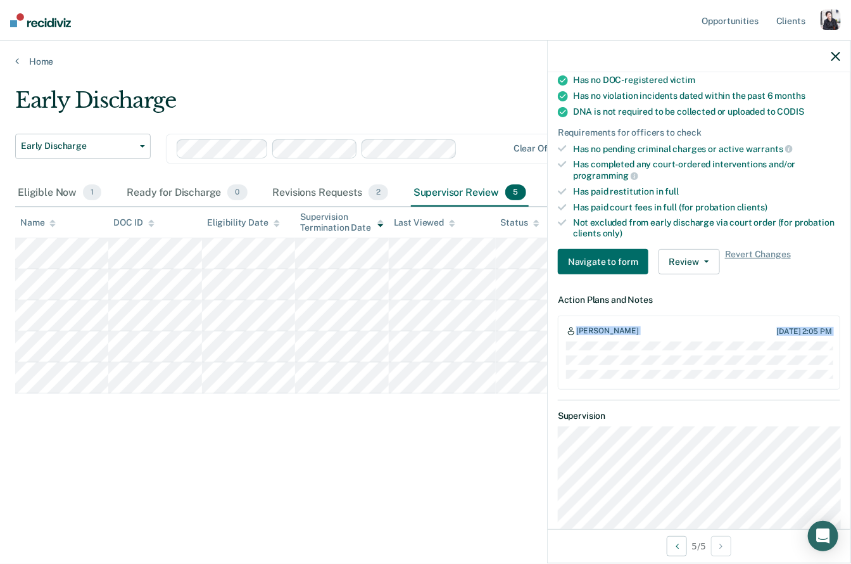
drag, startPoint x: 561, startPoint y: 309, endPoint x: 766, endPoint y: 389, distance: 220.2
click at [766, 389] on article "ZU Early Discharge Action Plan Review Requirements validated by data from ICON …" at bounding box center [699, 260] width 282 height 847
click at [713, 410] on dt "Supervision" at bounding box center [699, 415] width 282 height 11
click at [609, 249] on button "Navigate to form" at bounding box center [603, 261] width 91 height 25
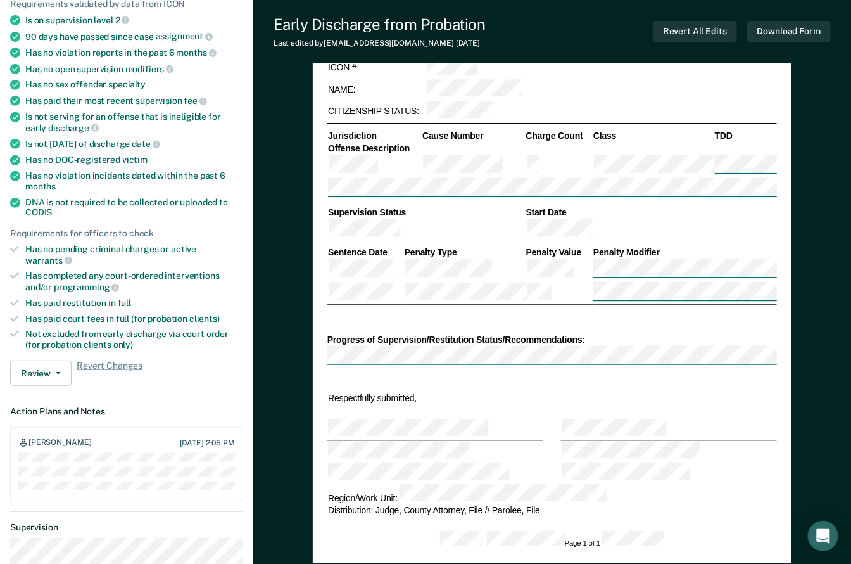
type textarea "x"
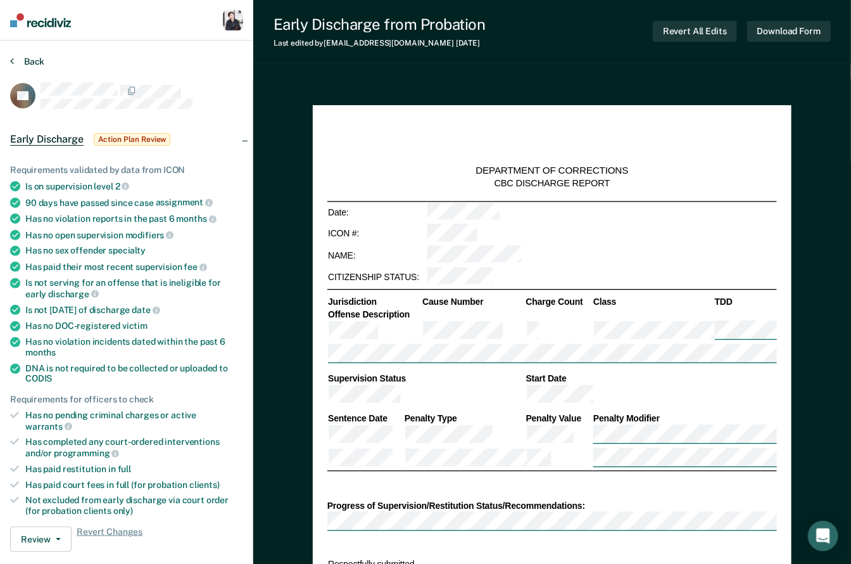
click at [16, 65] on button "Back" at bounding box center [27, 61] width 34 height 11
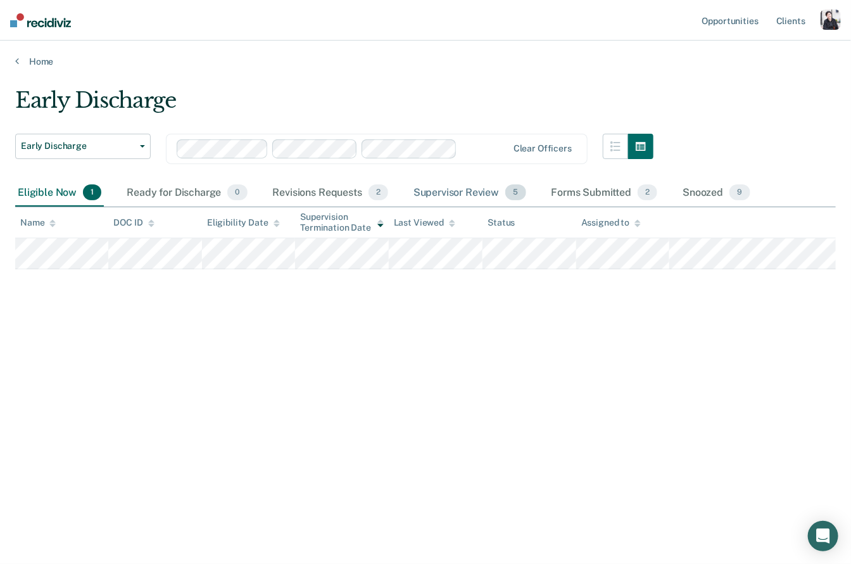
click at [450, 188] on div "Supervisor Review 5" at bounding box center [470, 193] width 118 height 28
